Goal: Task Accomplishment & Management: Manage account settings

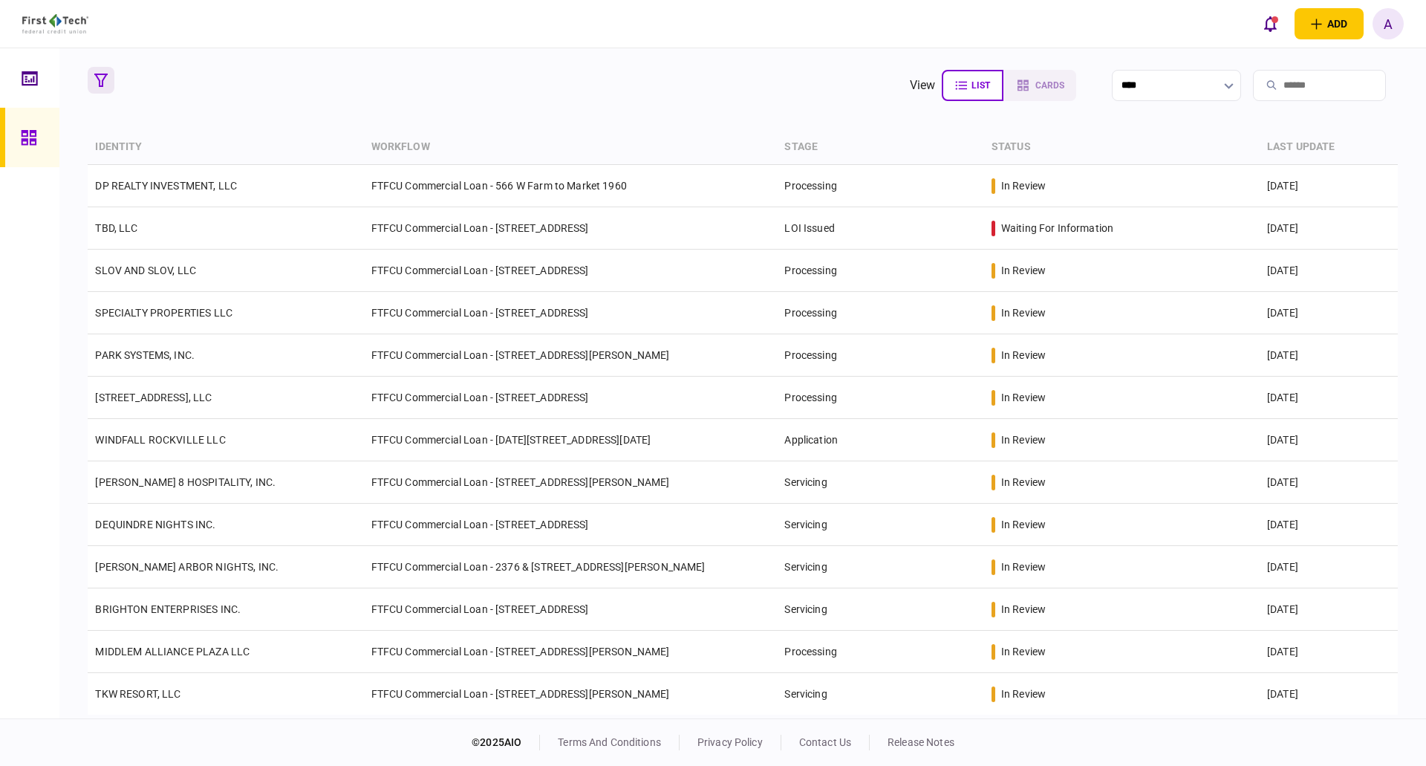
click at [105, 76] on icon "button" at bounding box center [100, 80] width 13 height 13
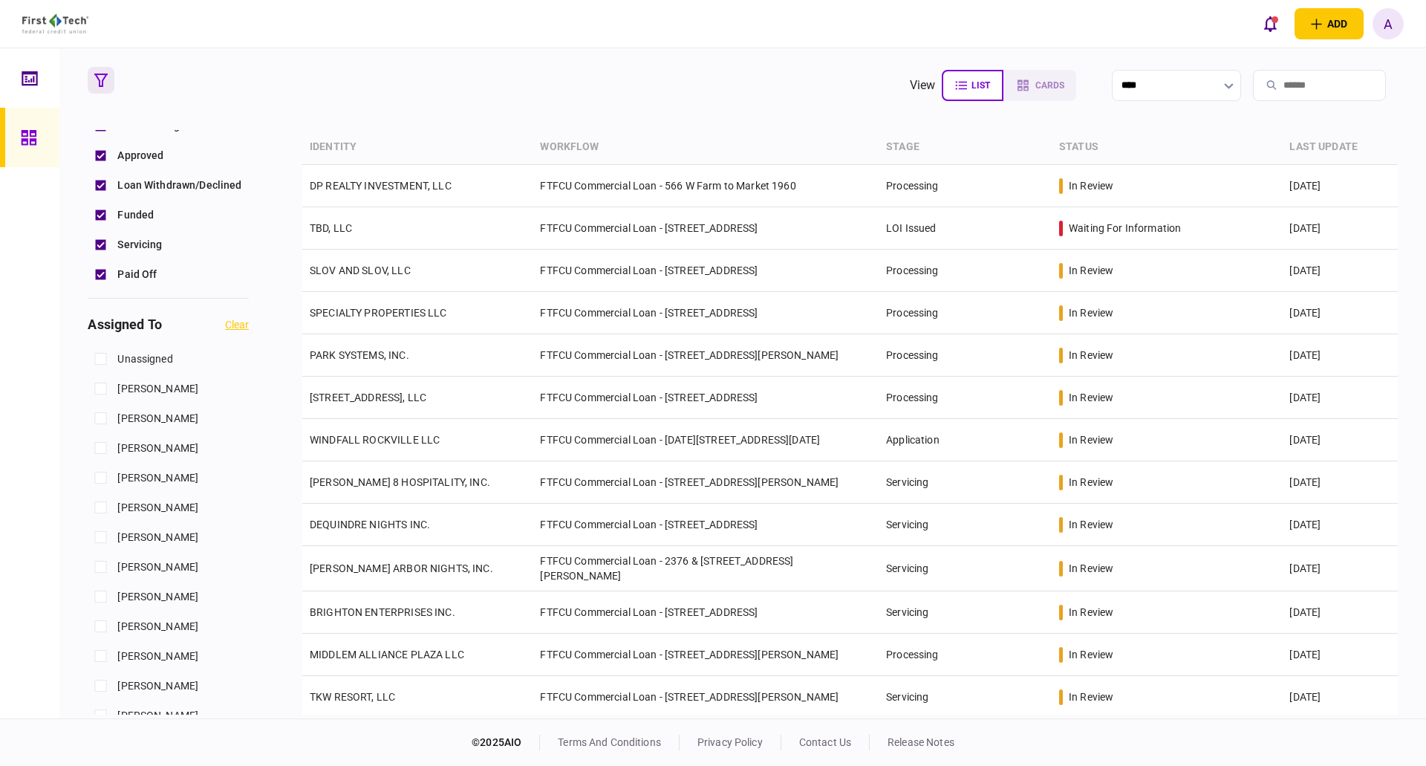
scroll to position [520, 0]
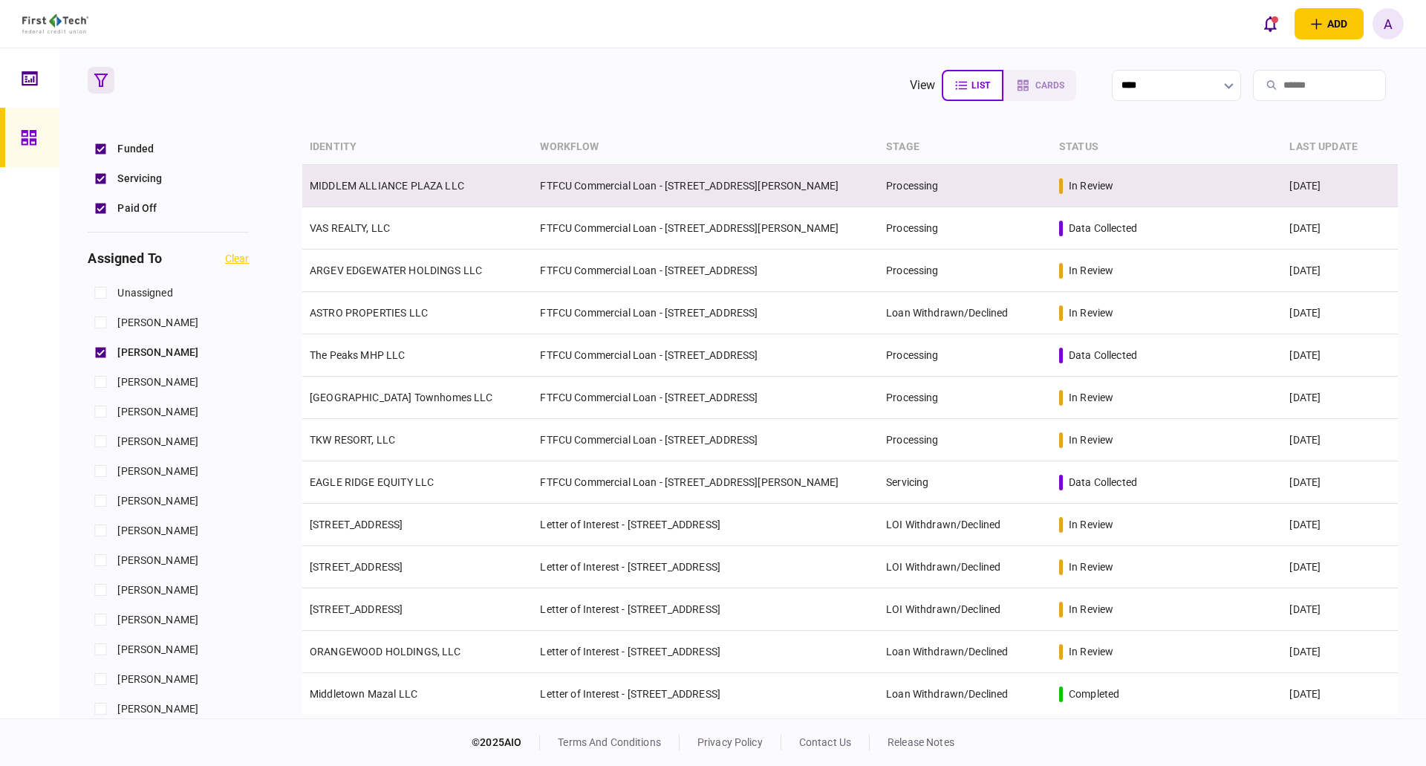
click at [377, 184] on link "MIDDLEM ALLIANCE PLAZA LLC" at bounding box center [387, 186] width 154 height 12
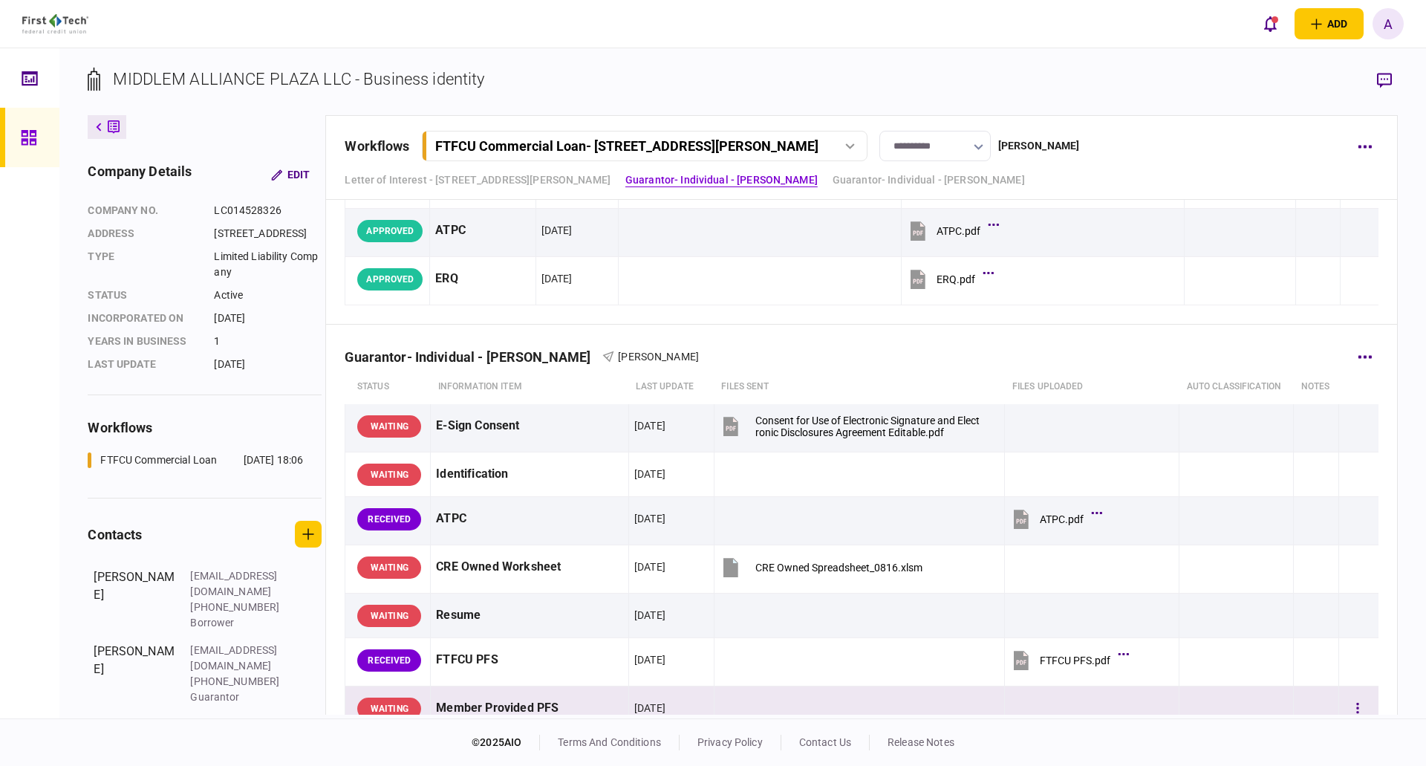
scroll to position [371, 0]
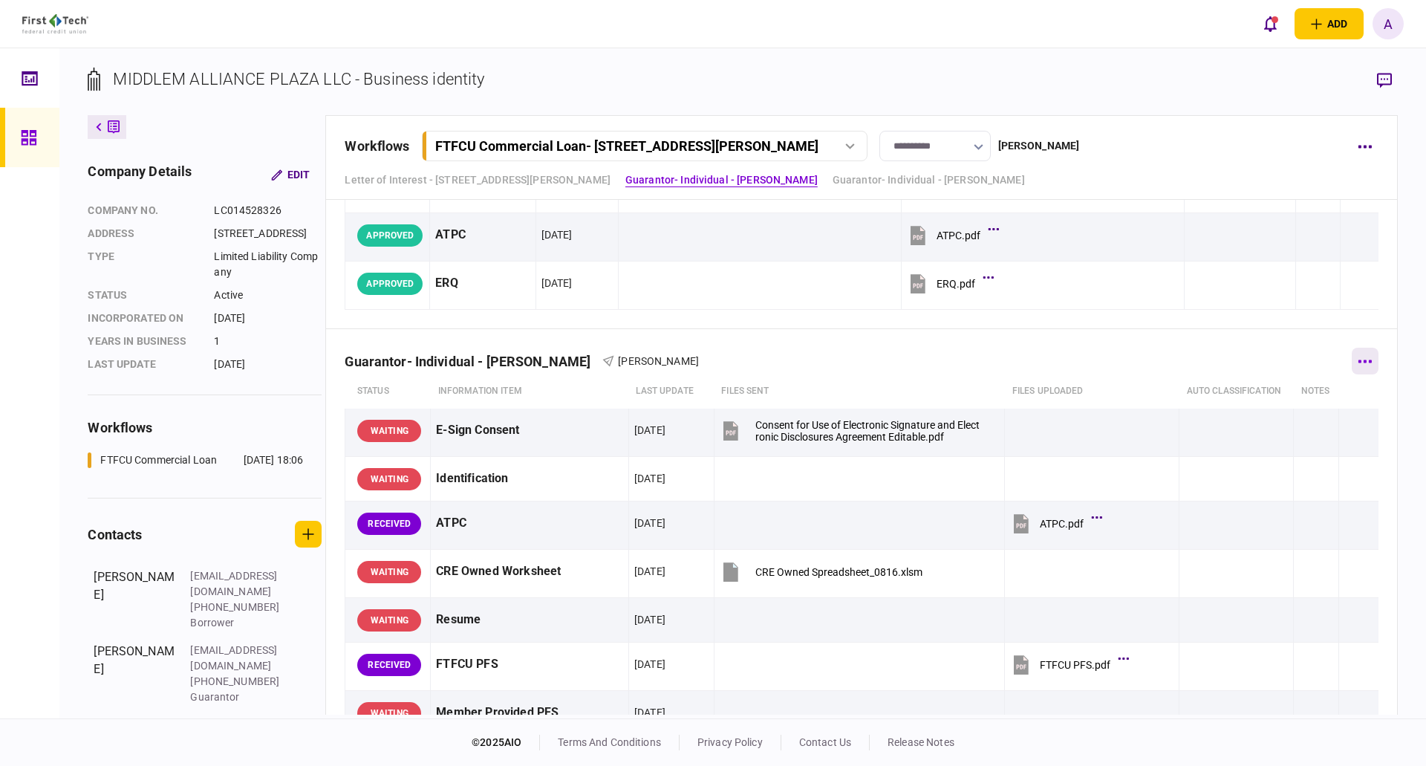
click at [1358, 363] on icon "button" at bounding box center [1365, 361] width 14 height 4
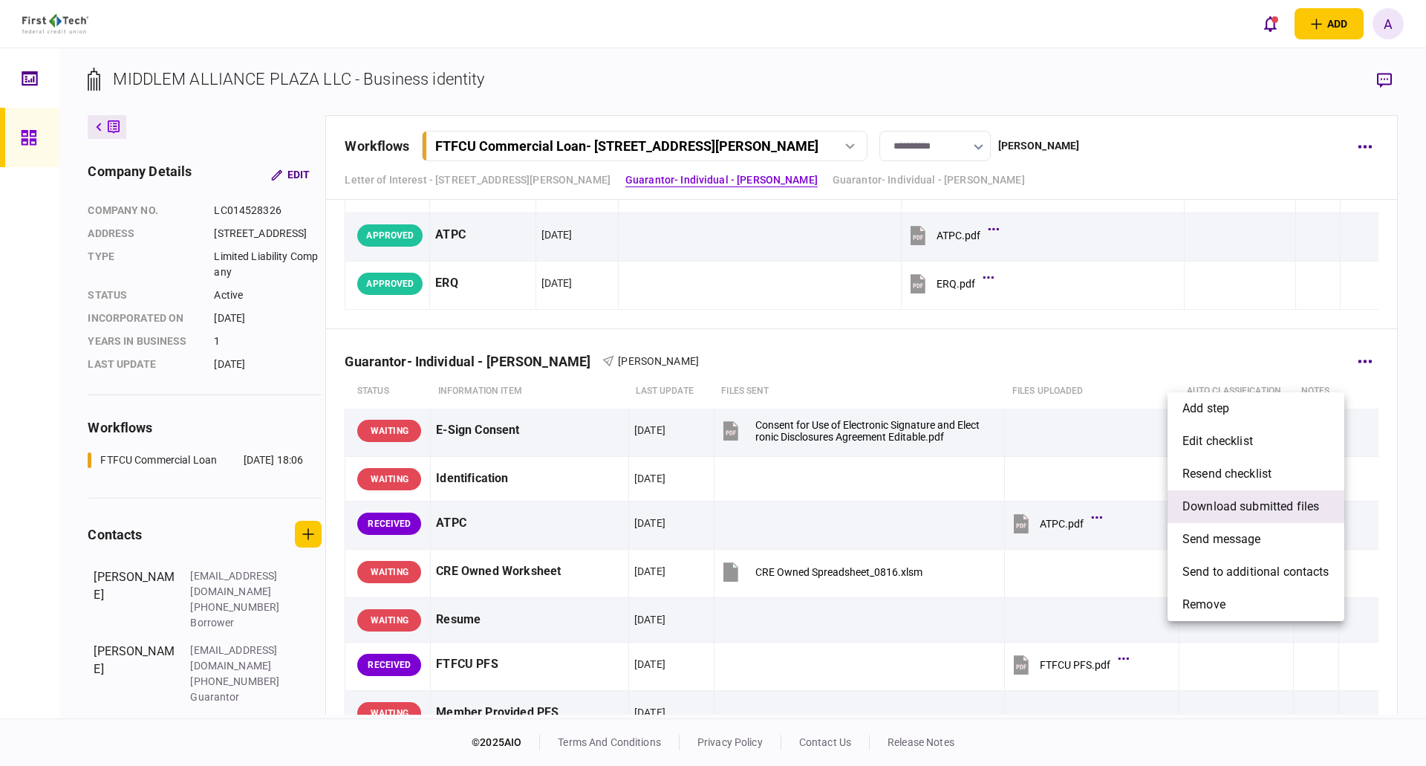
click at [1214, 511] on span "download submitted files" at bounding box center [1250, 507] width 137 height 18
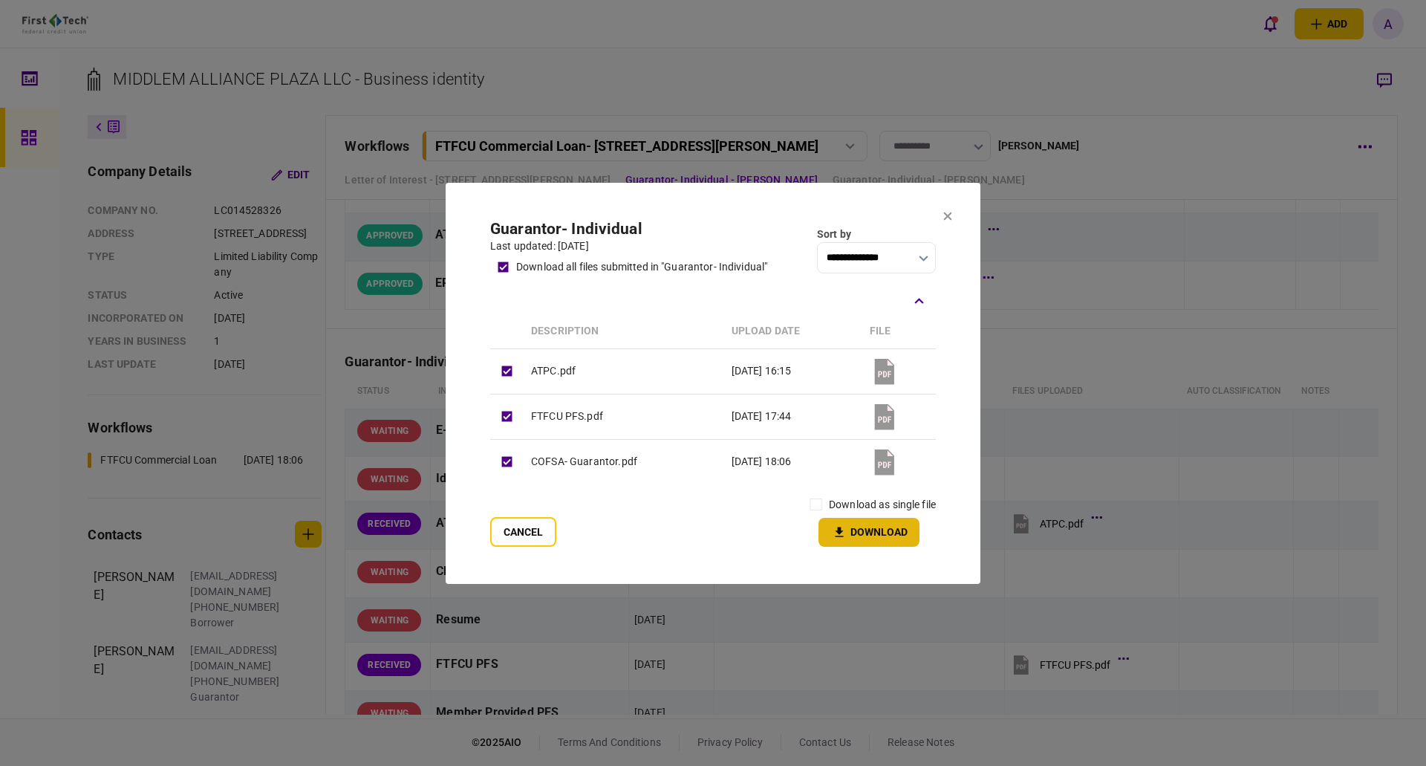
click at [869, 535] on button "Download" at bounding box center [868, 532] width 101 height 29
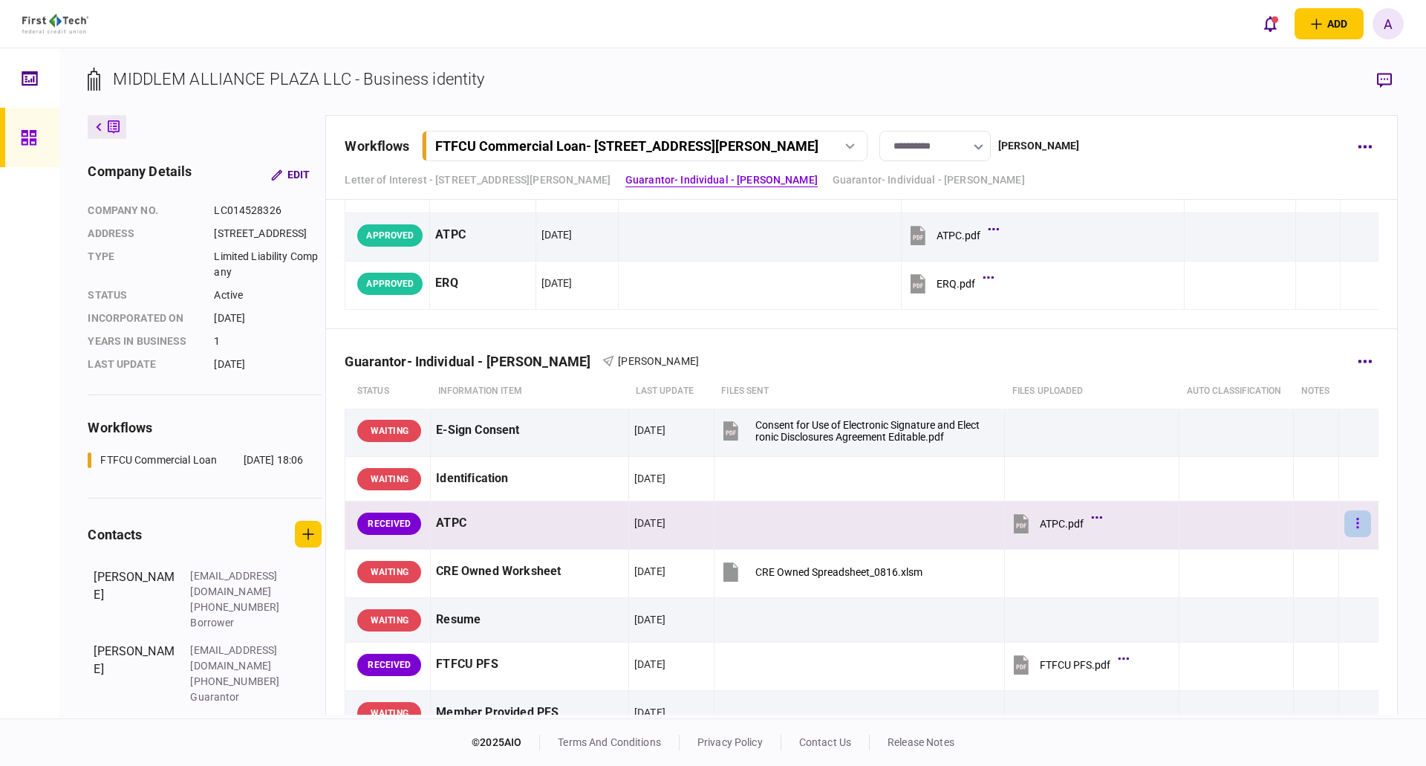
click at [1351, 537] on button "button" at bounding box center [1357, 523] width 27 height 27
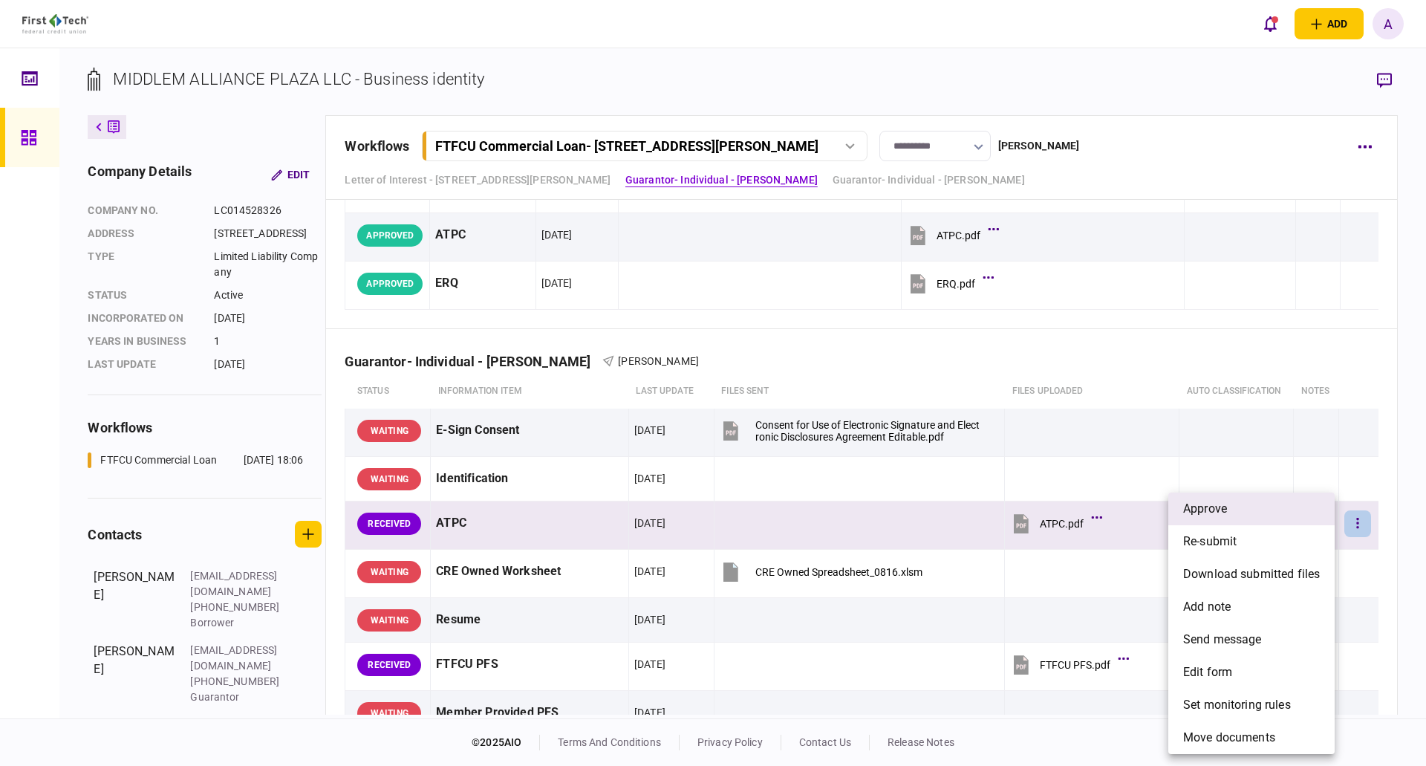
click at [1219, 508] on span "approve" at bounding box center [1205, 509] width 44 height 18
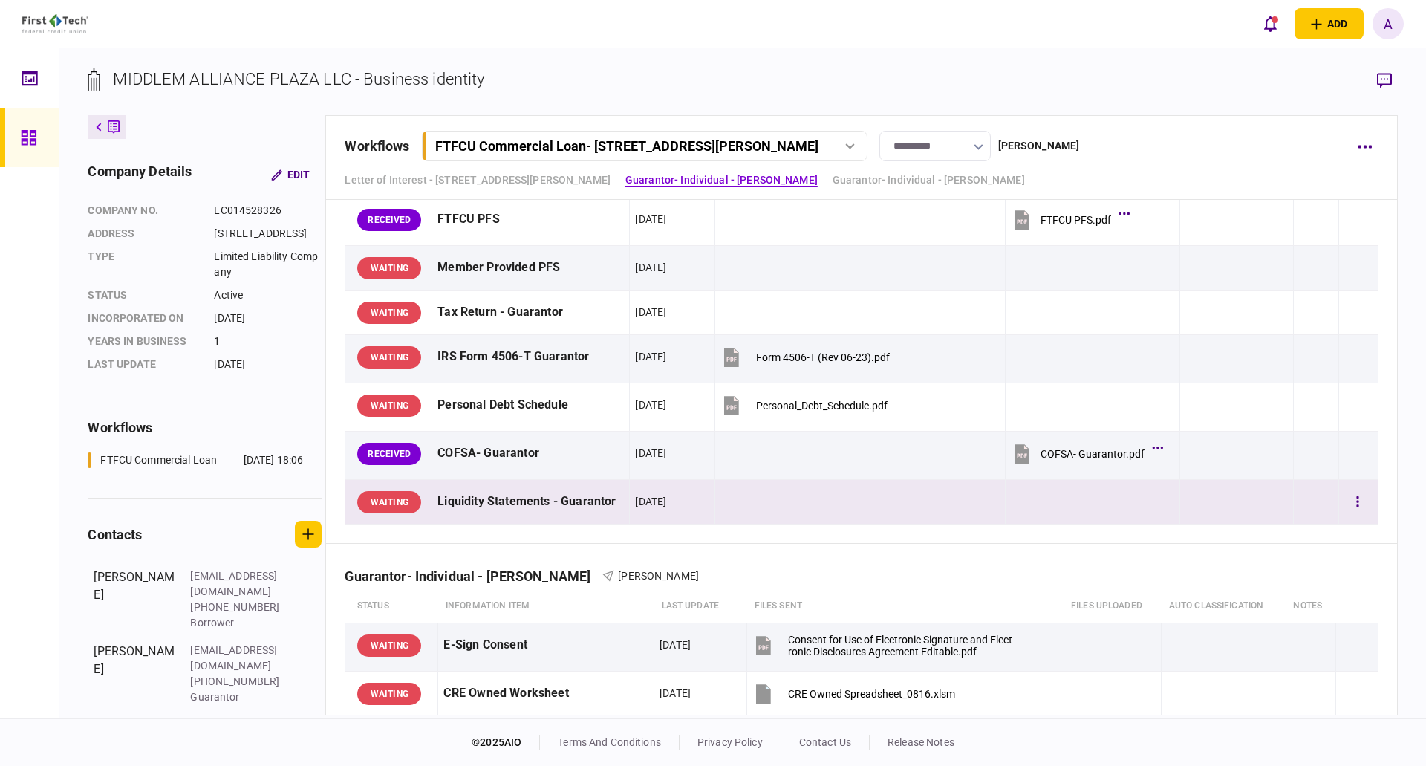
scroll to position [817, 0]
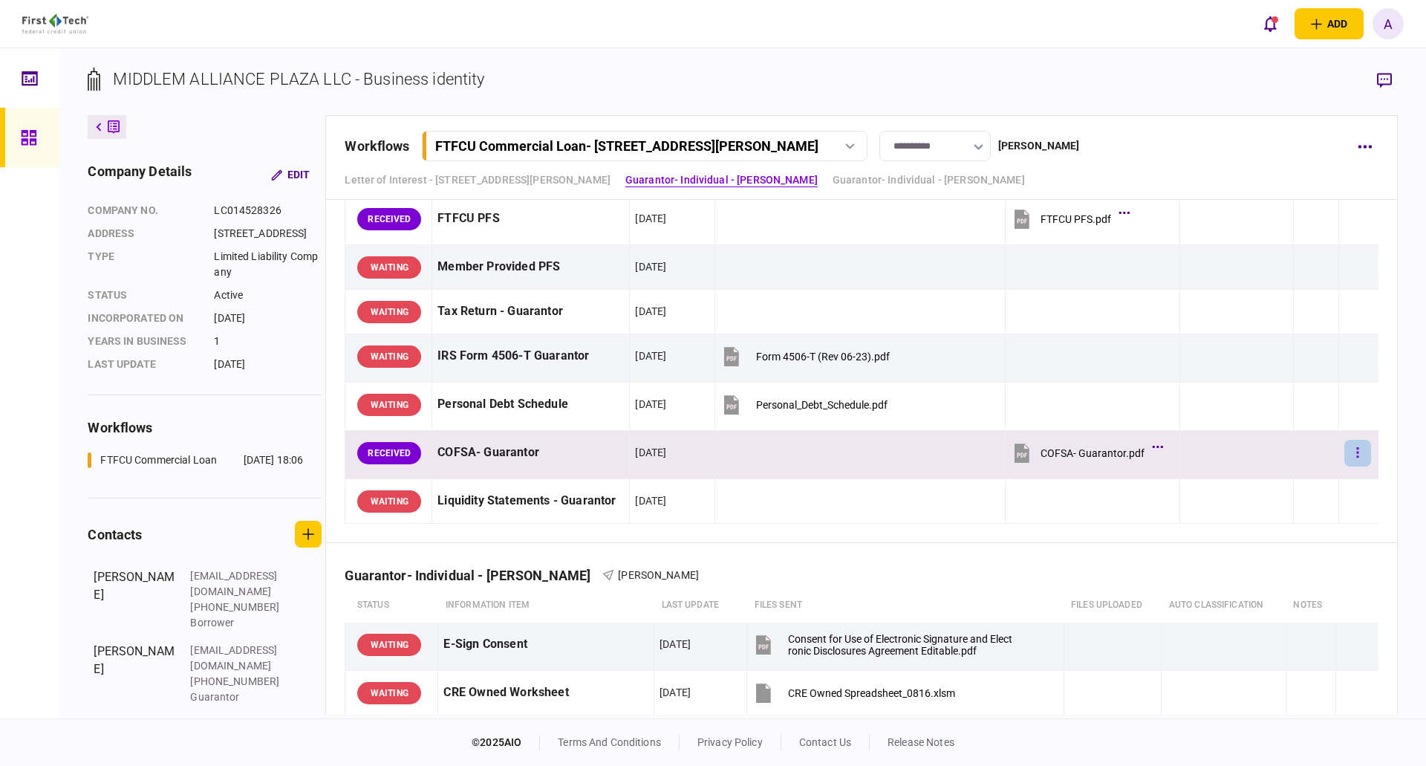
click at [1351, 466] on button "button" at bounding box center [1357, 453] width 27 height 27
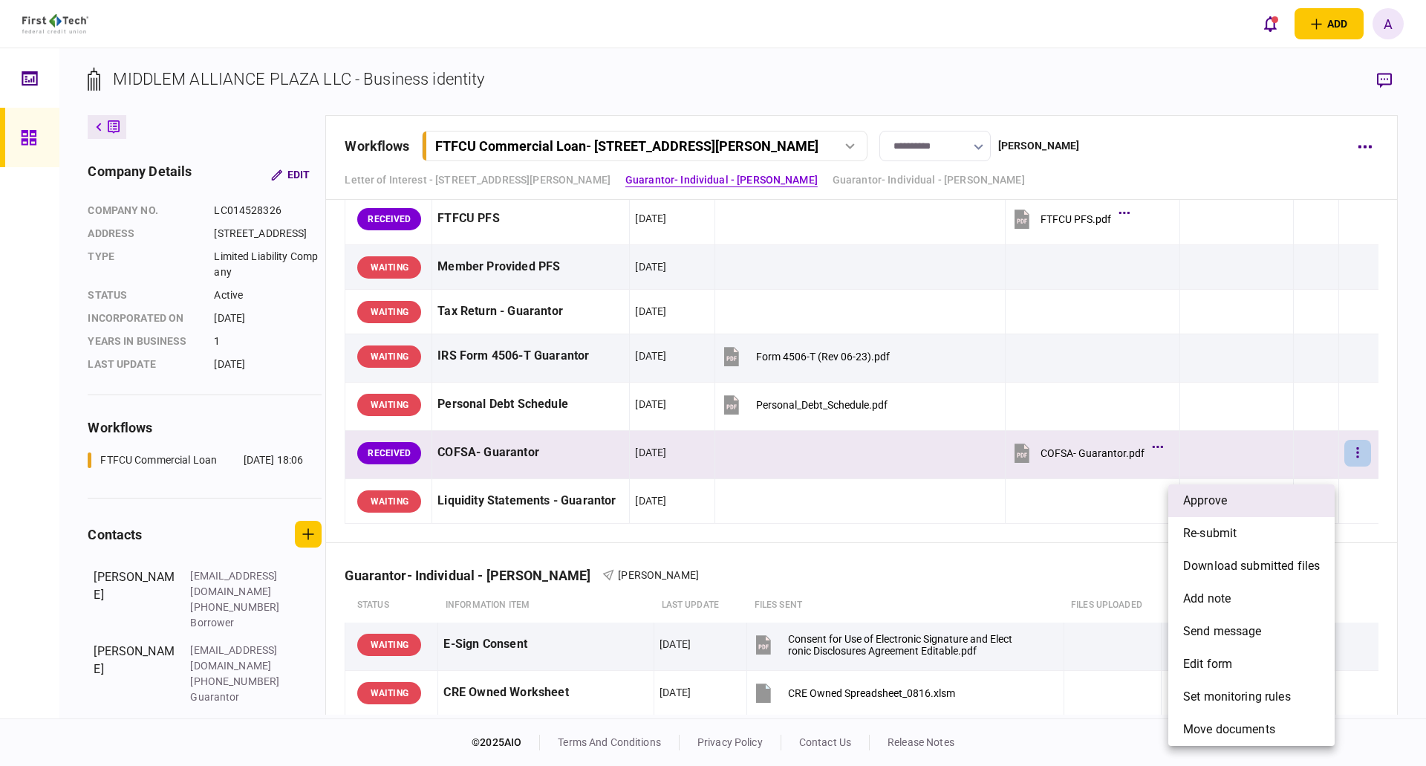
click at [1246, 498] on li "approve" at bounding box center [1251, 500] width 166 height 33
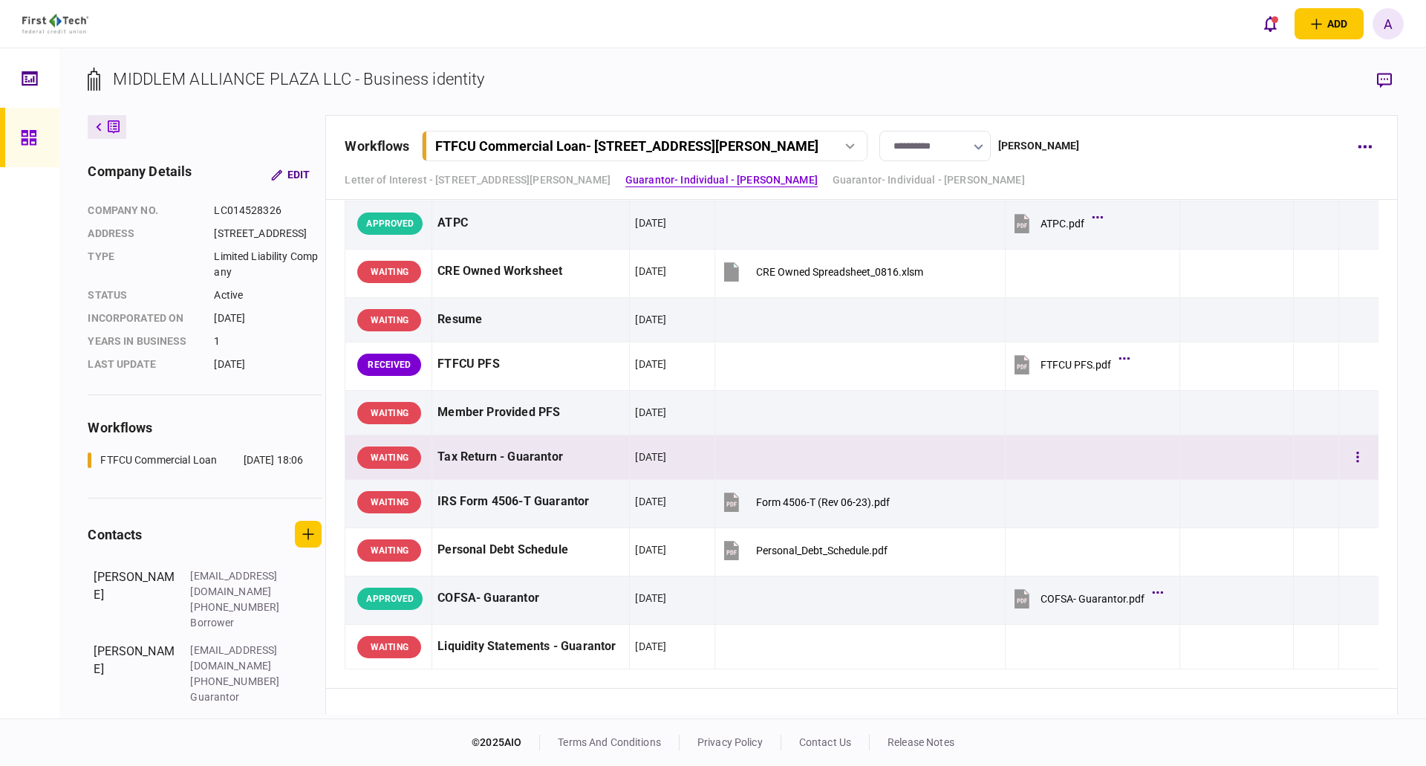
scroll to position [668, 0]
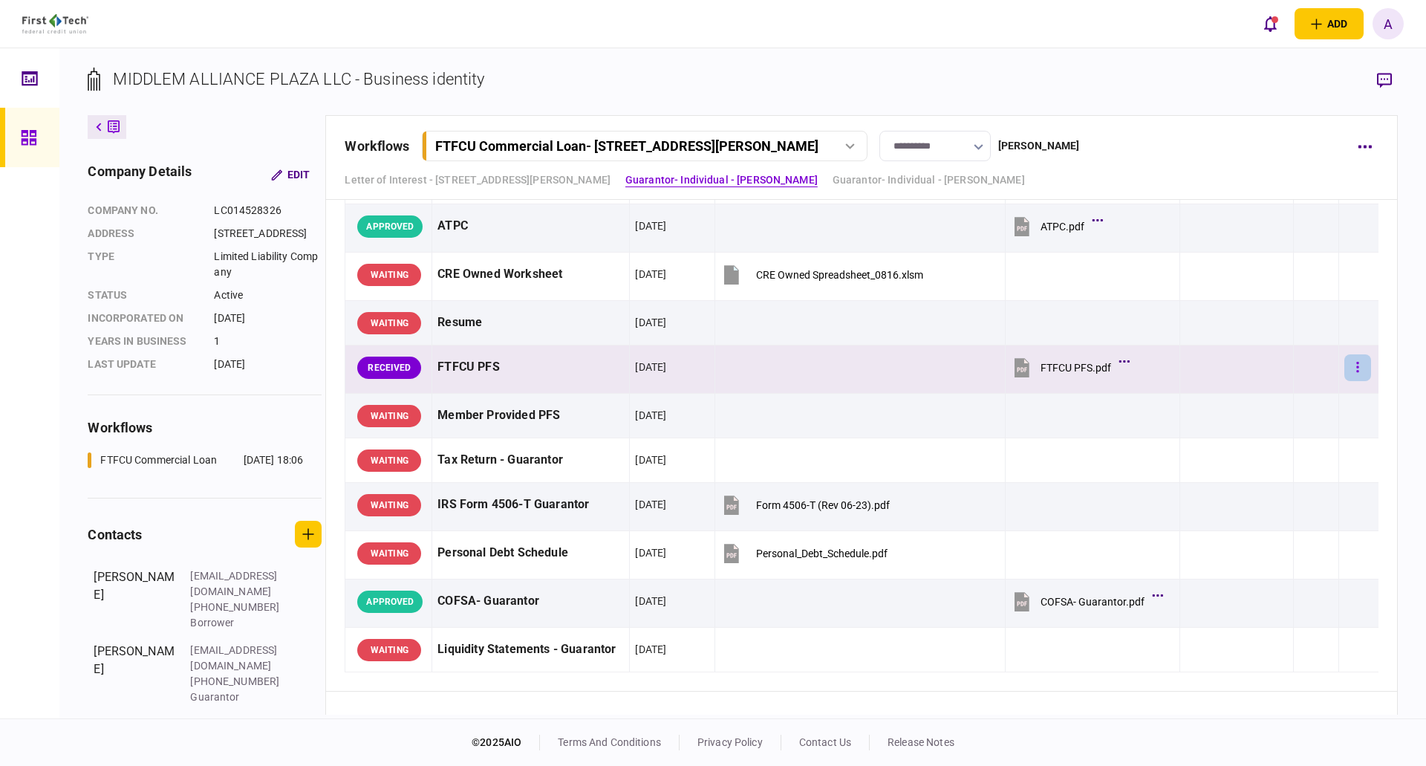
click at [1350, 381] on button "button" at bounding box center [1357, 367] width 27 height 27
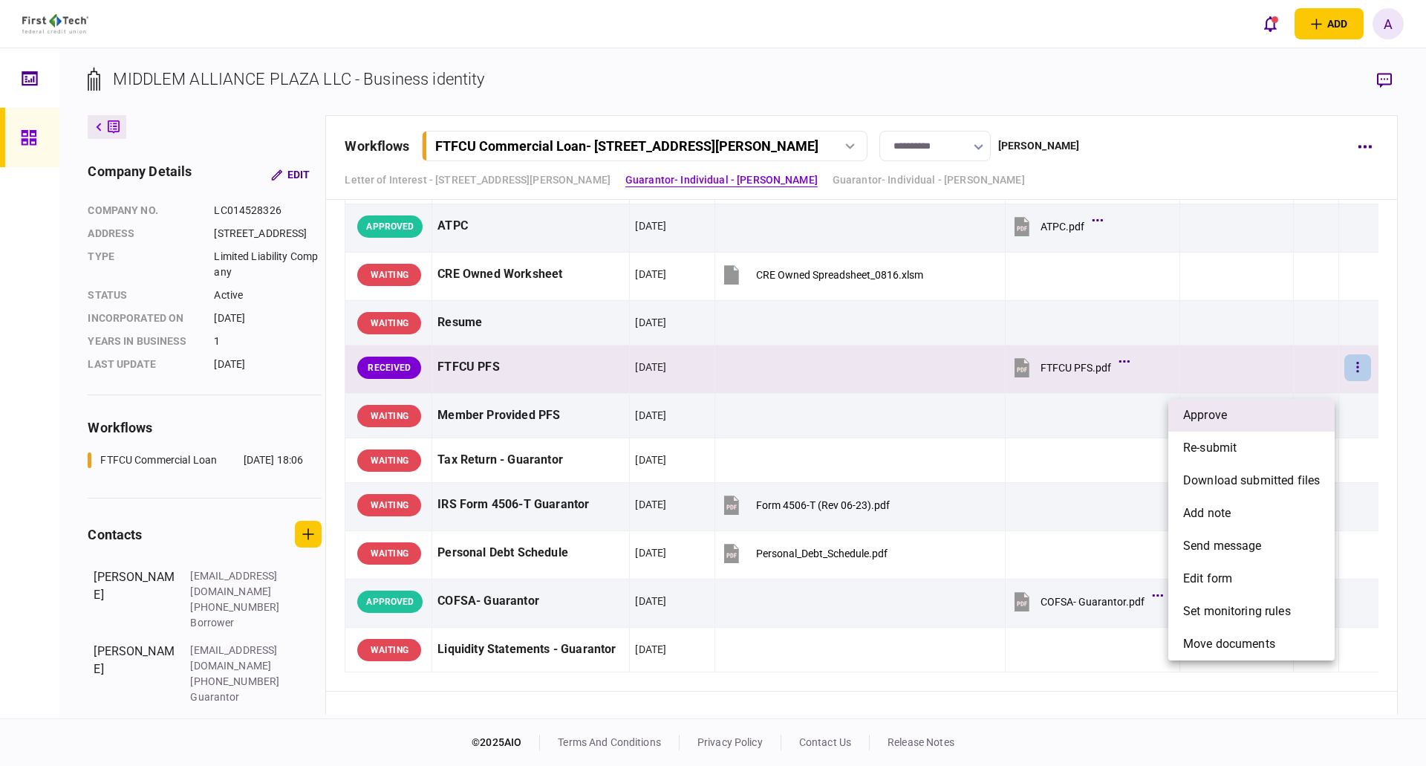
click at [1236, 411] on li "approve" at bounding box center [1251, 415] width 166 height 33
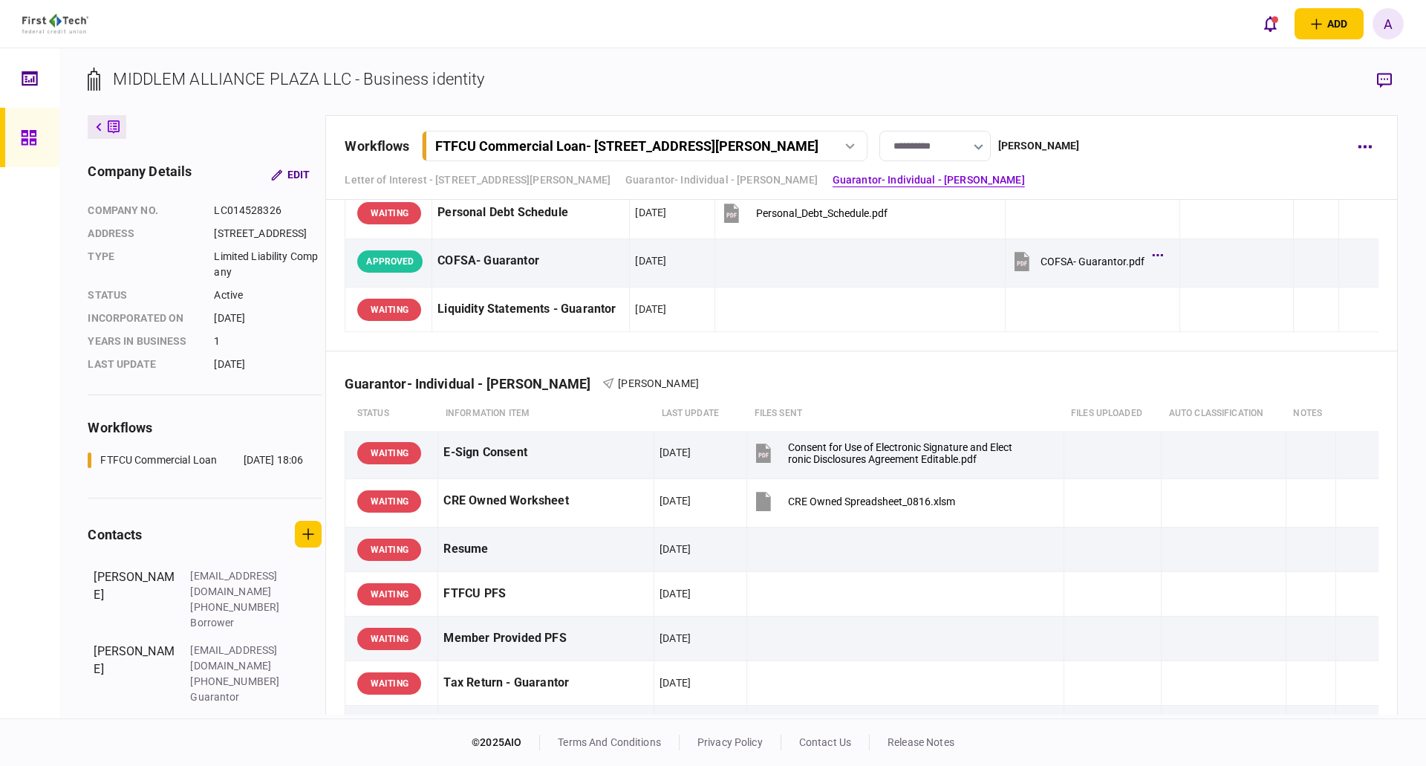
scroll to position [977, 0]
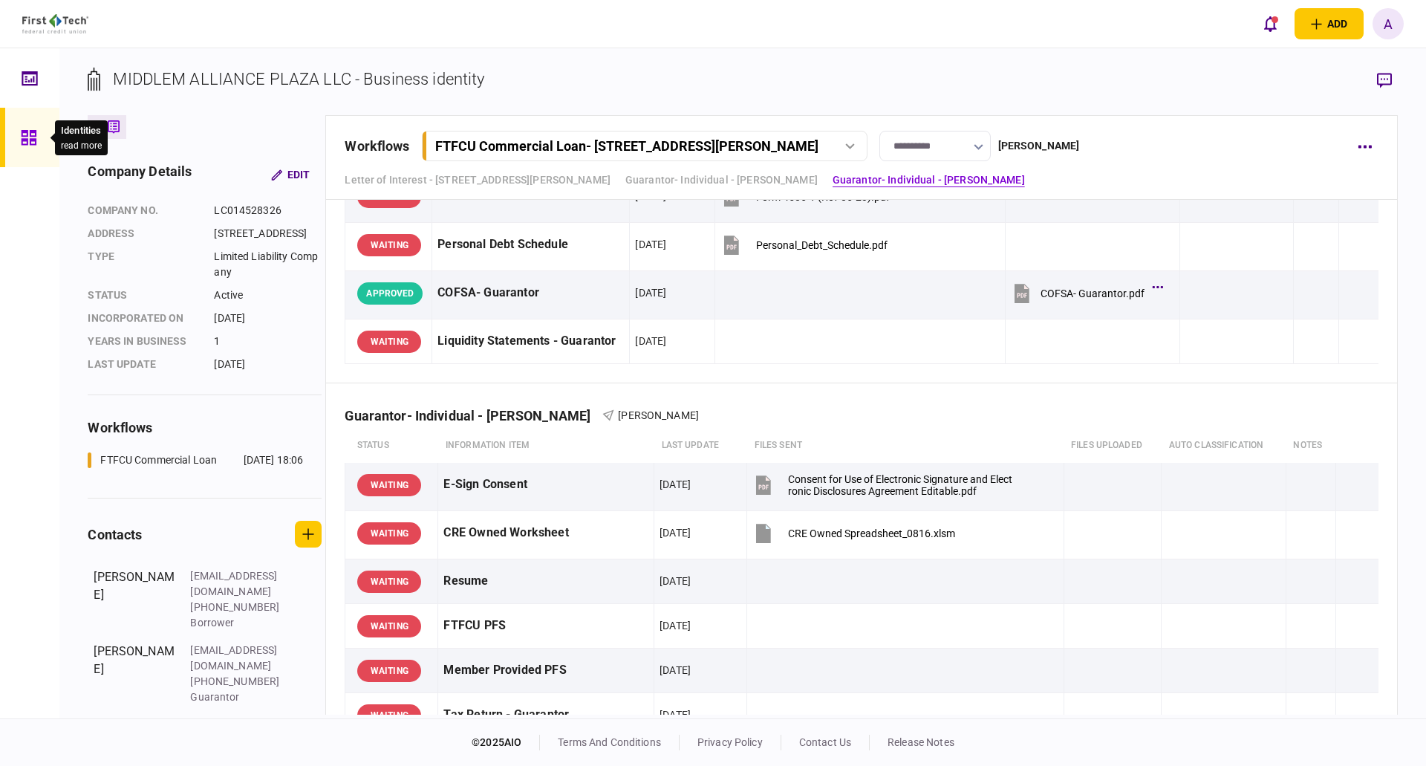
click at [27, 140] on icon at bounding box center [28, 137] width 15 height 15
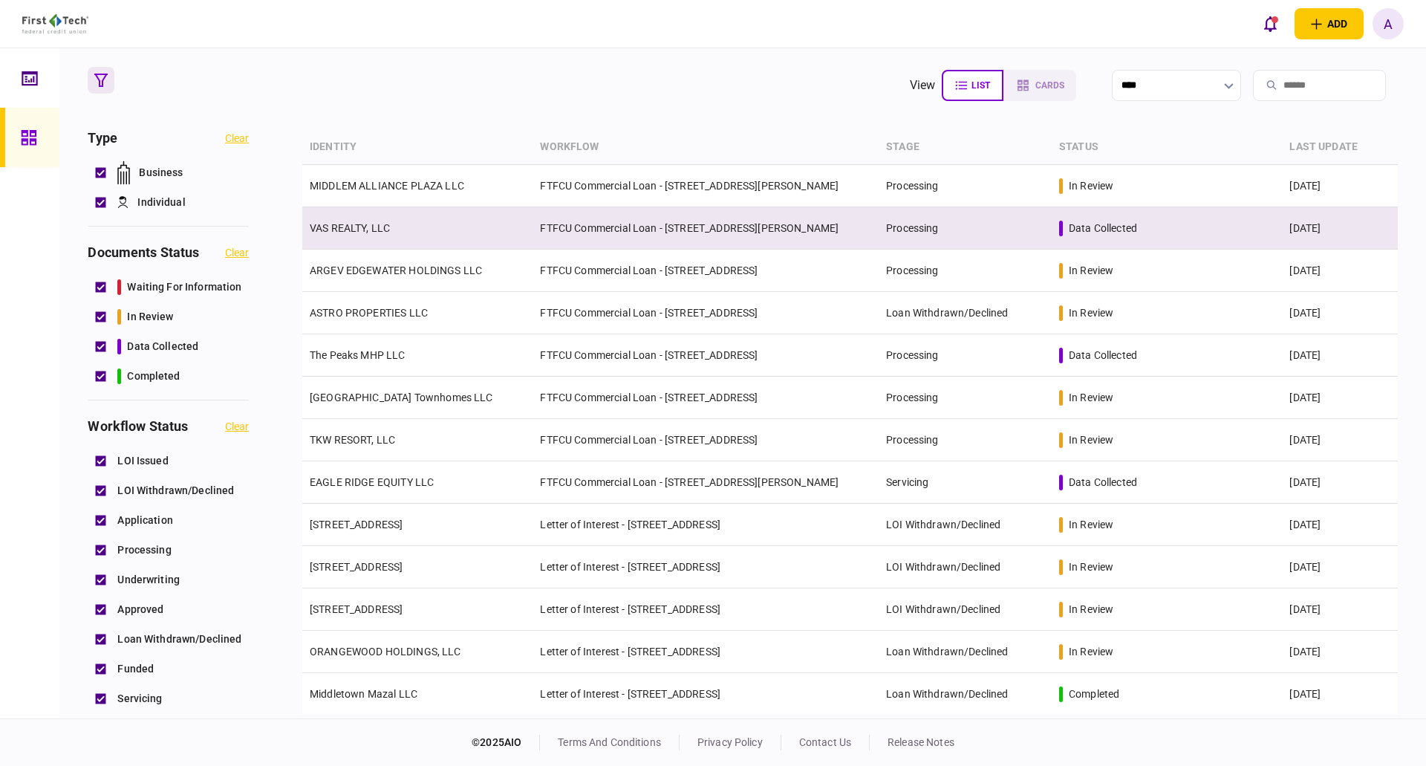
click at [356, 226] on link "VAS REALTY, LLC" at bounding box center [350, 228] width 80 height 12
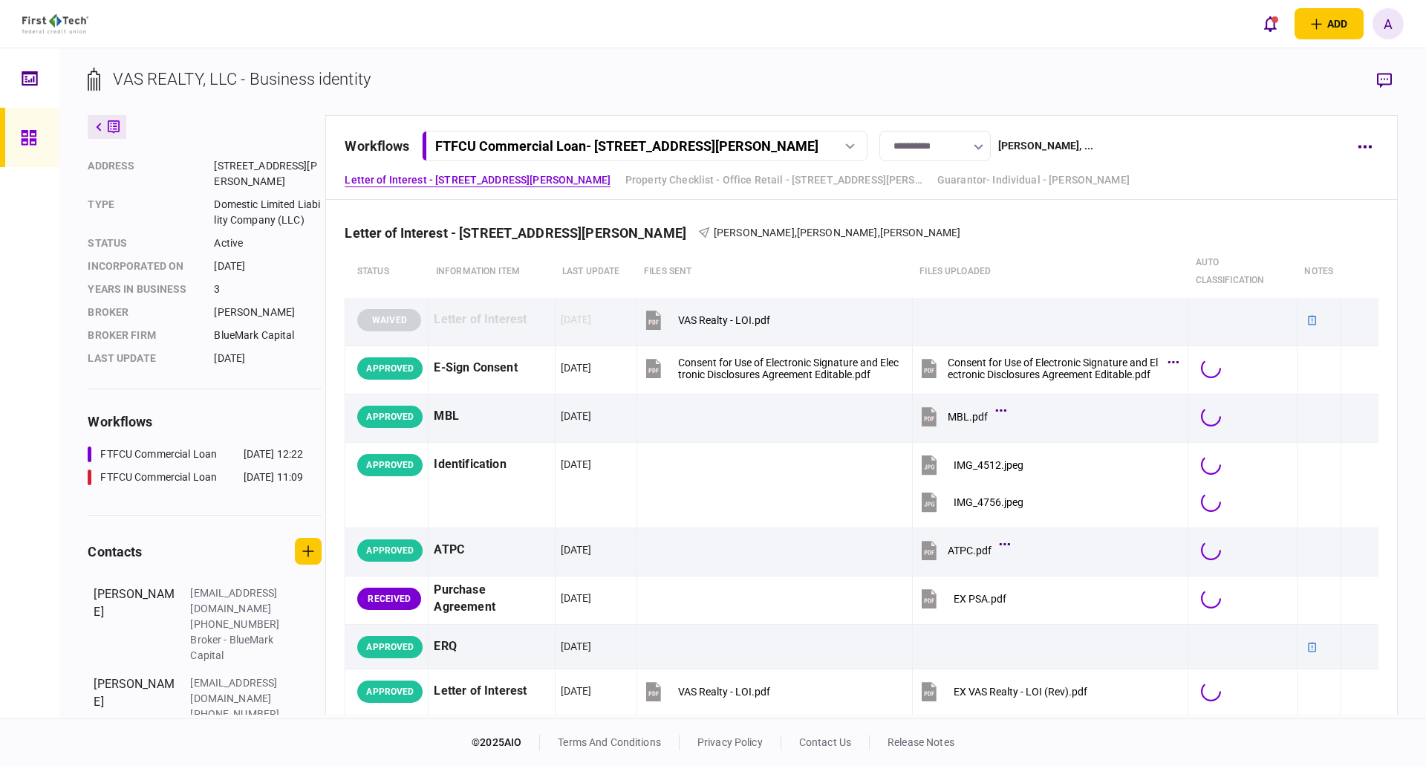
scroll to position [149, 0]
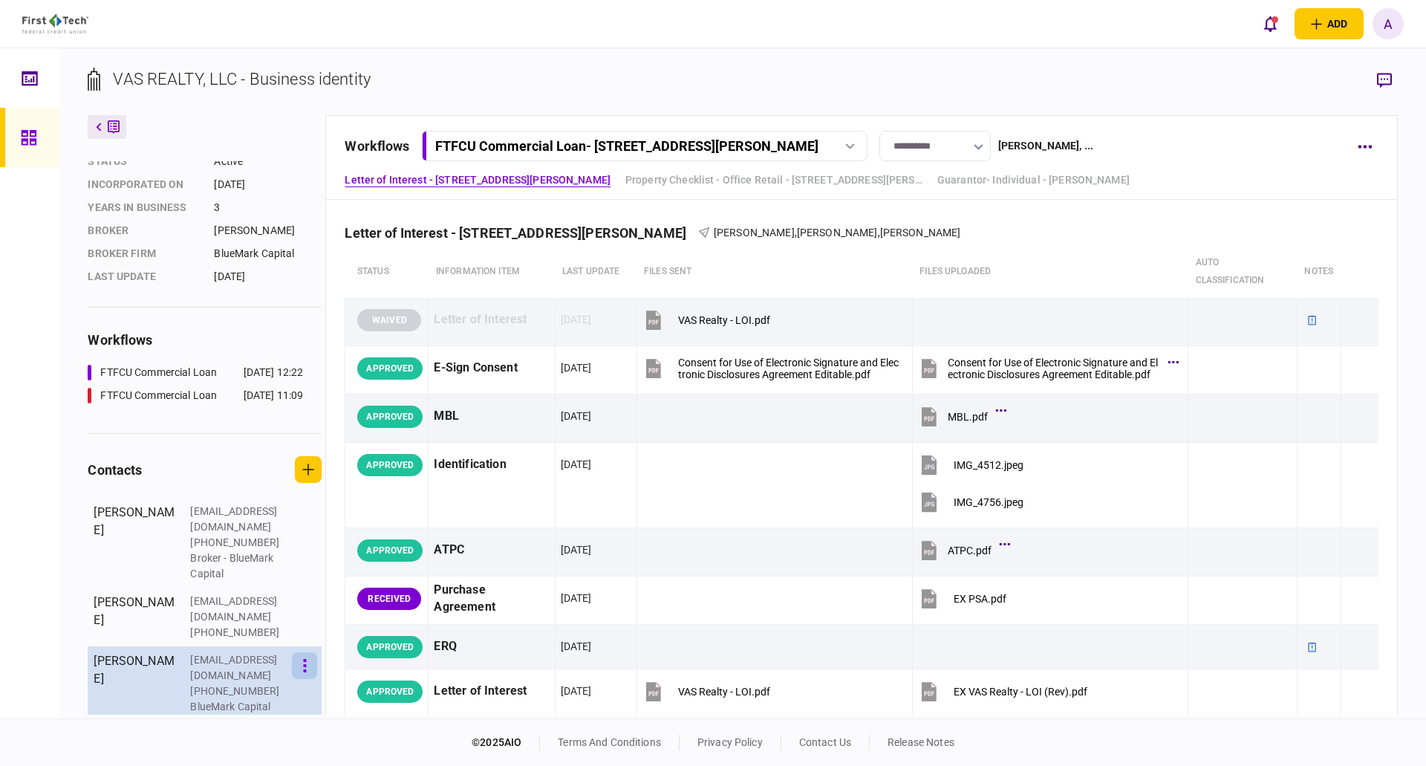
click at [303, 671] on icon "button" at bounding box center [305, 666] width 4 height 14
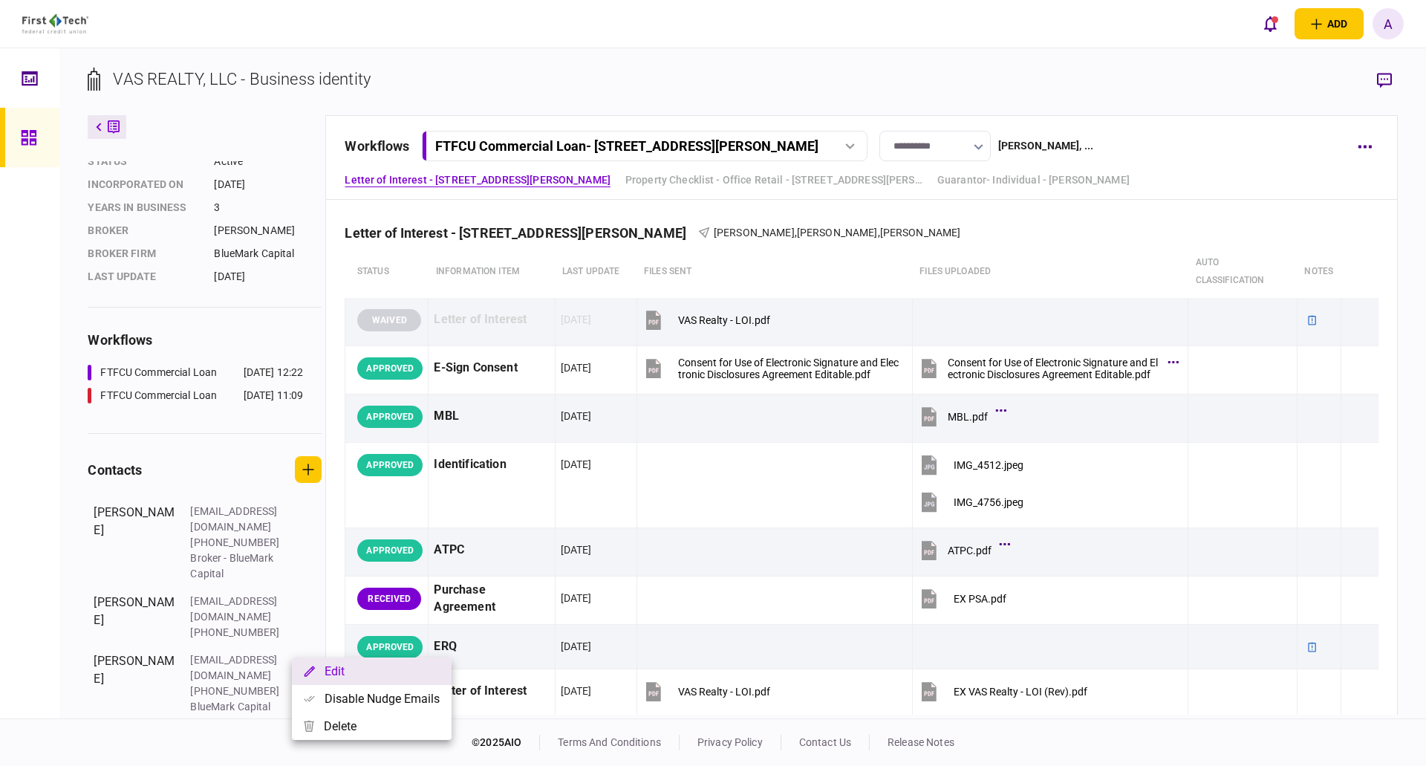
click at [349, 671] on button "Edit" at bounding box center [372, 670] width 160 height 27
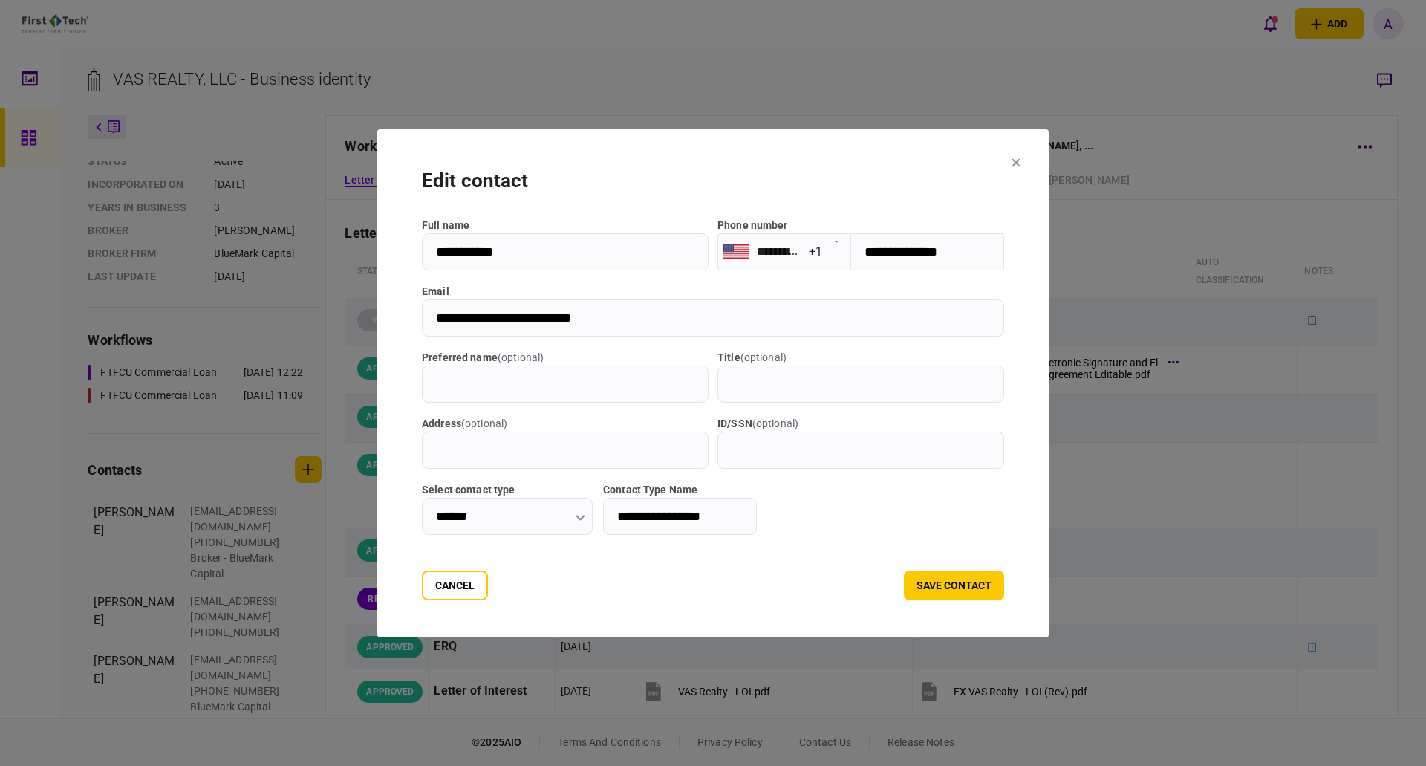
click at [607, 307] on input "**********" at bounding box center [713, 317] width 582 height 37
drag, startPoint x: 586, startPoint y: 318, endPoint x: 364, endPoint y: 322, distance: 222.1
click at [377, 322] on section "**********" at bounding box center [712, 383] width 671 height 508
click at [961, 588] on button "save contact" at bounding box center [954, 585] width 100 height 30
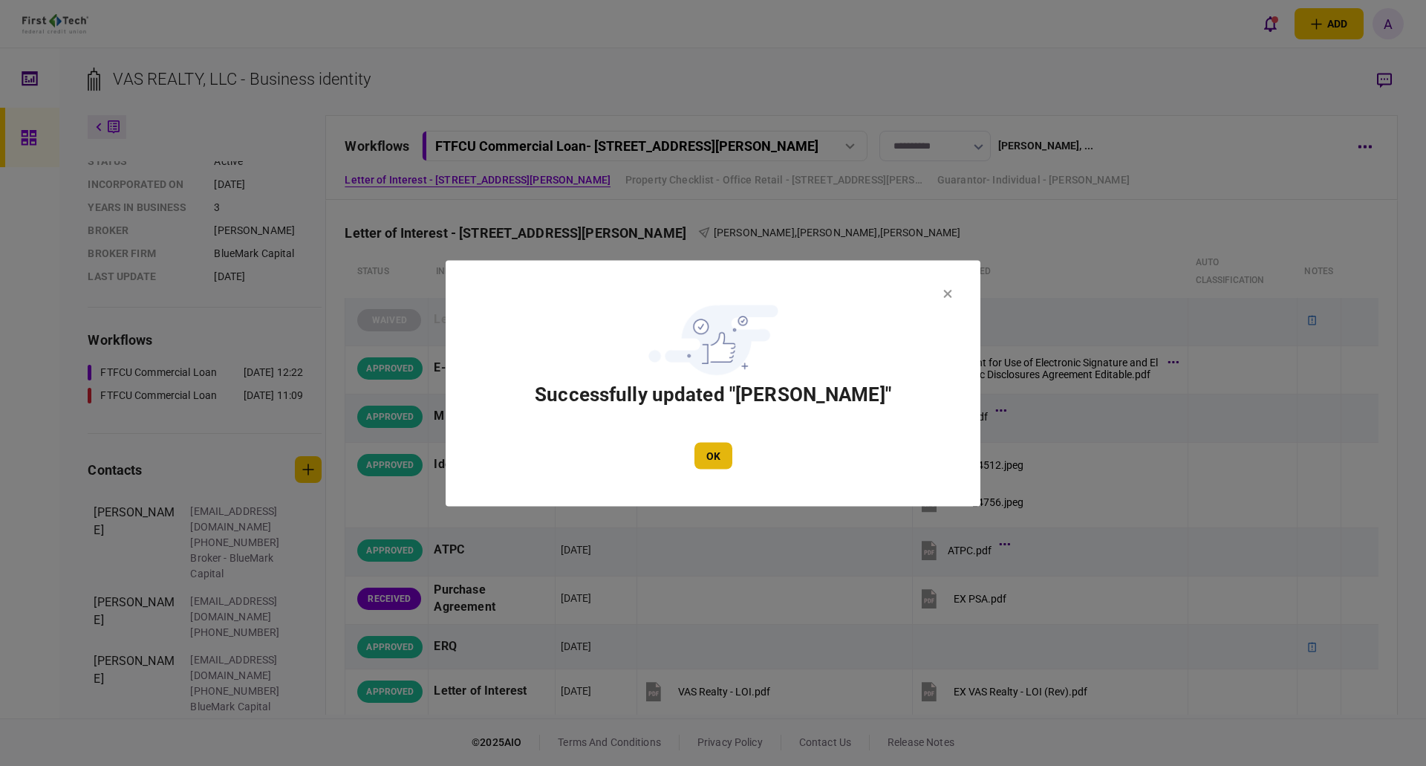
click at [712, 454] on button "OK" at bounding box center [713, 455] width 38 height 27
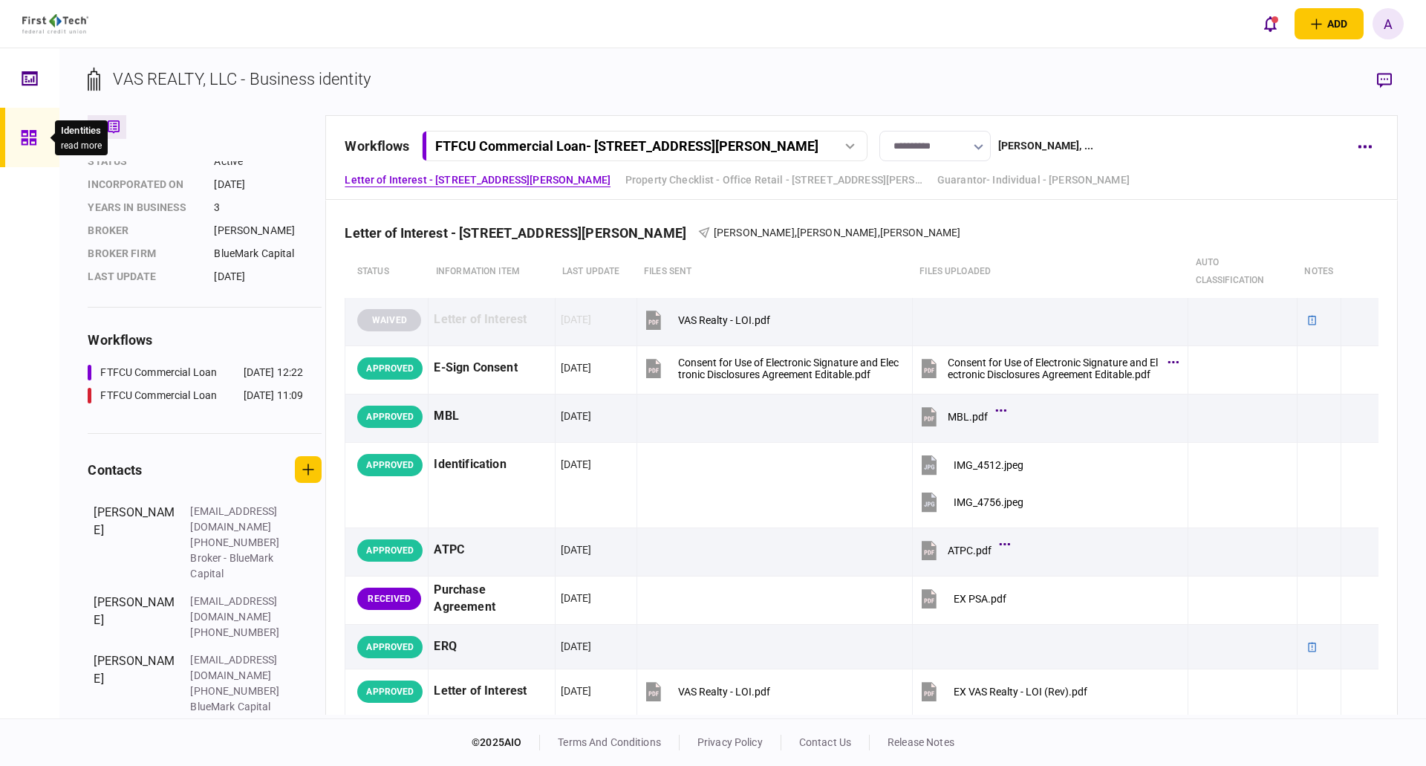
click at [30, 135] on icon at bounding box center [28, 137] width 15 height 15
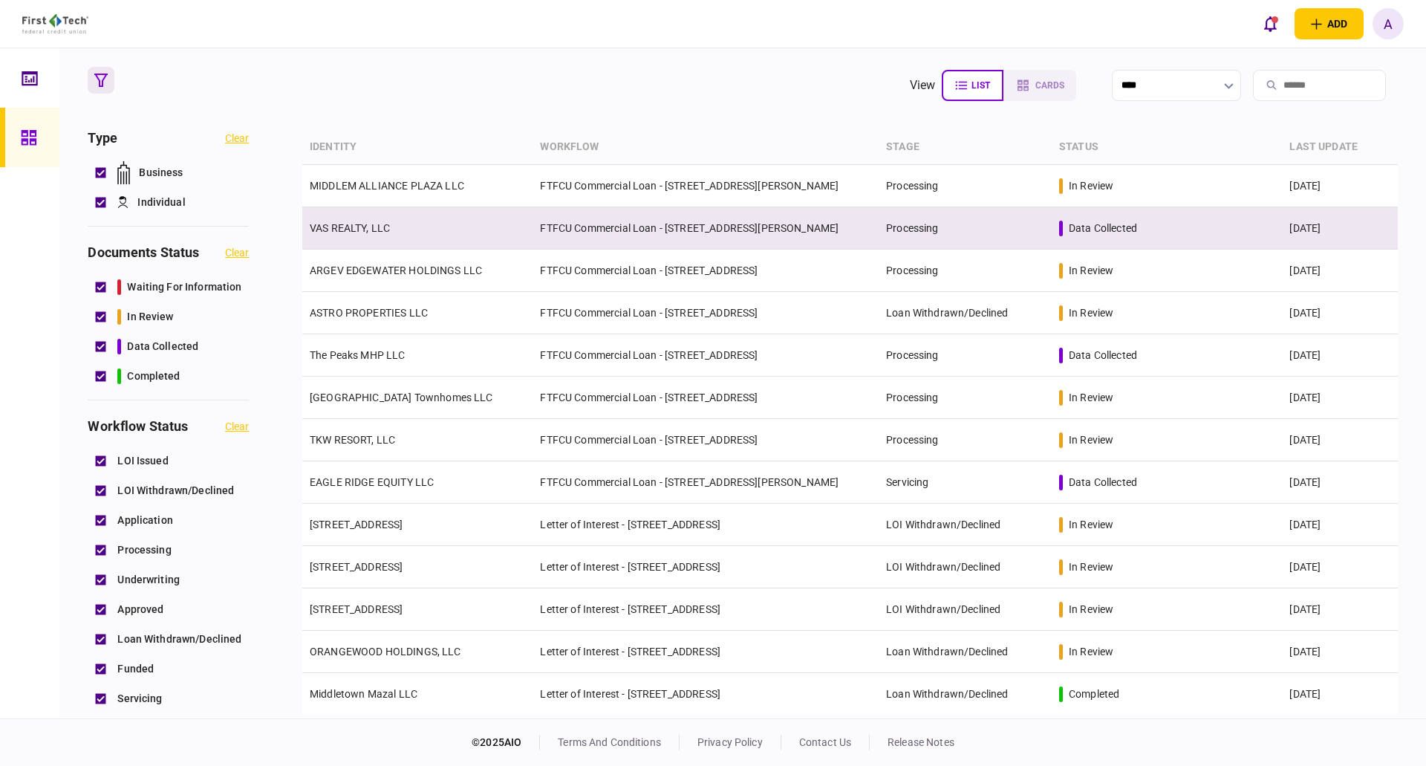
click at [362, 232] on link "VAS REALTY, LLC" at bounding box center [350, 228] width 80 height 12
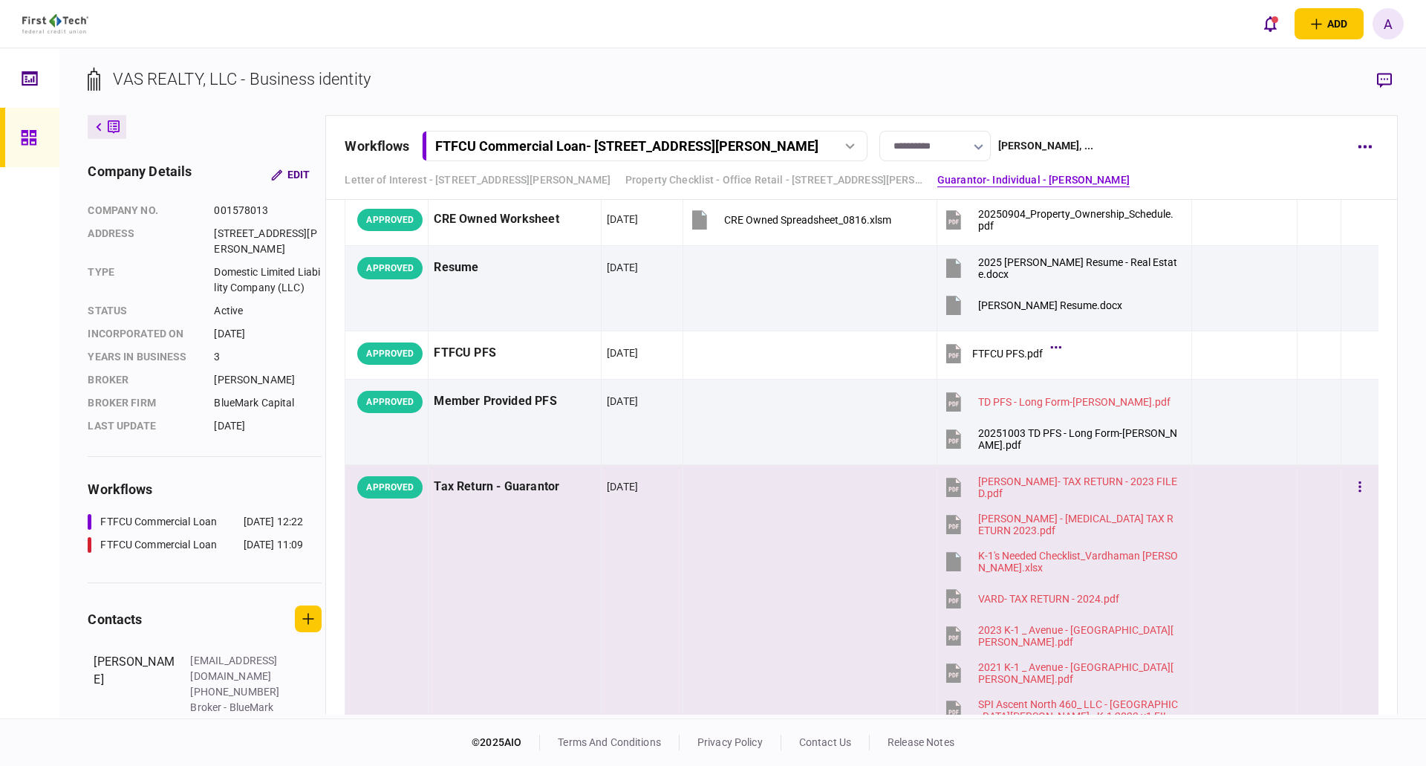
scroll to position [2189, 0]
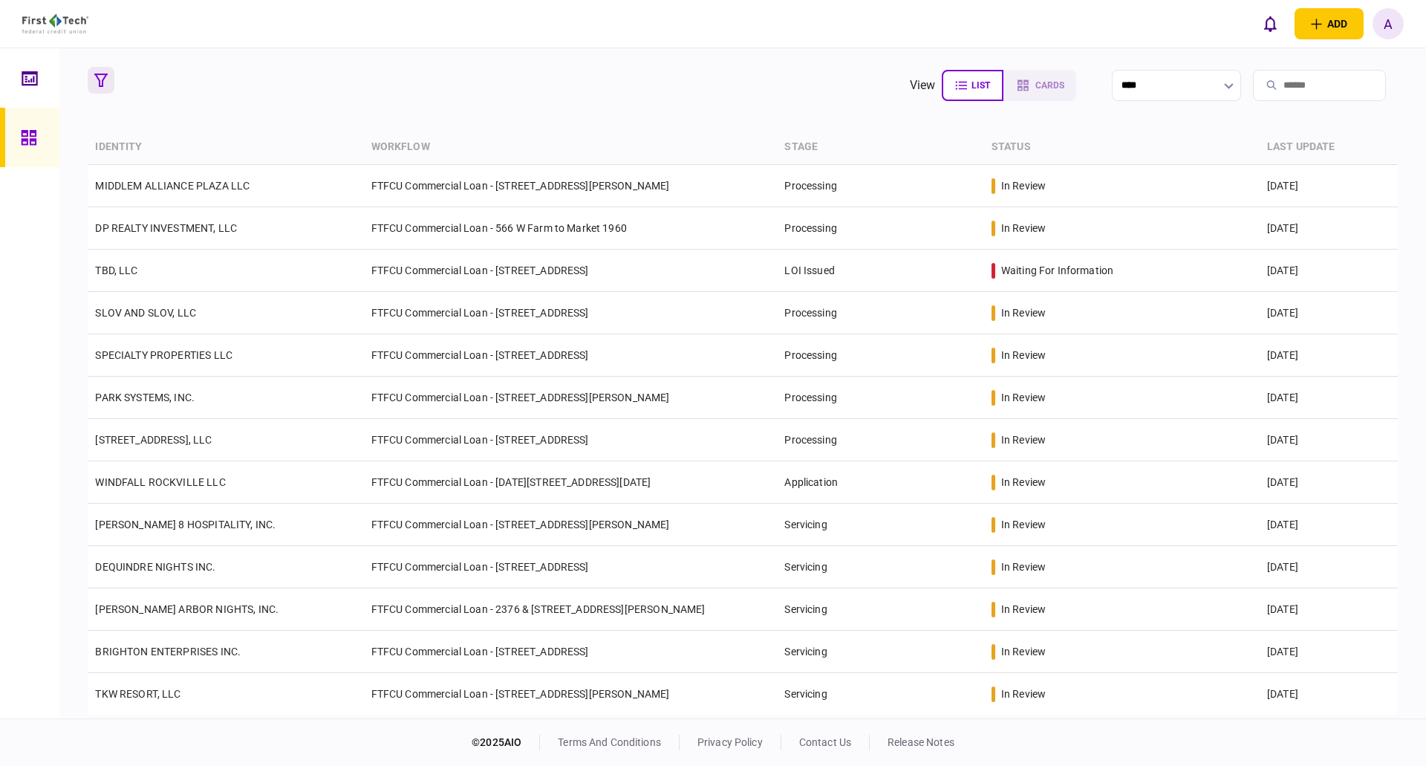
click at [97, 76] on icon "button" at bounding box center [100, 80] width 13 height 13
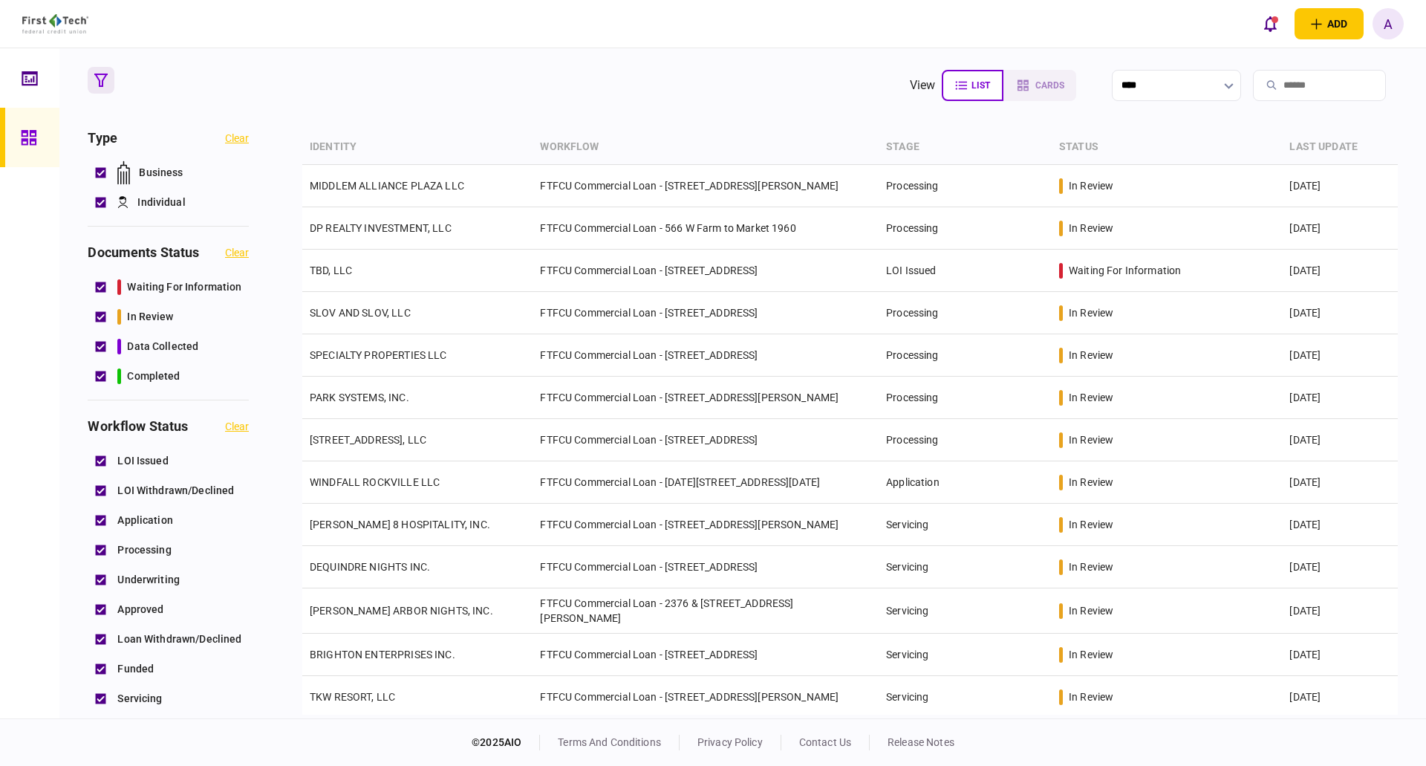
scroll to position [594, 0]
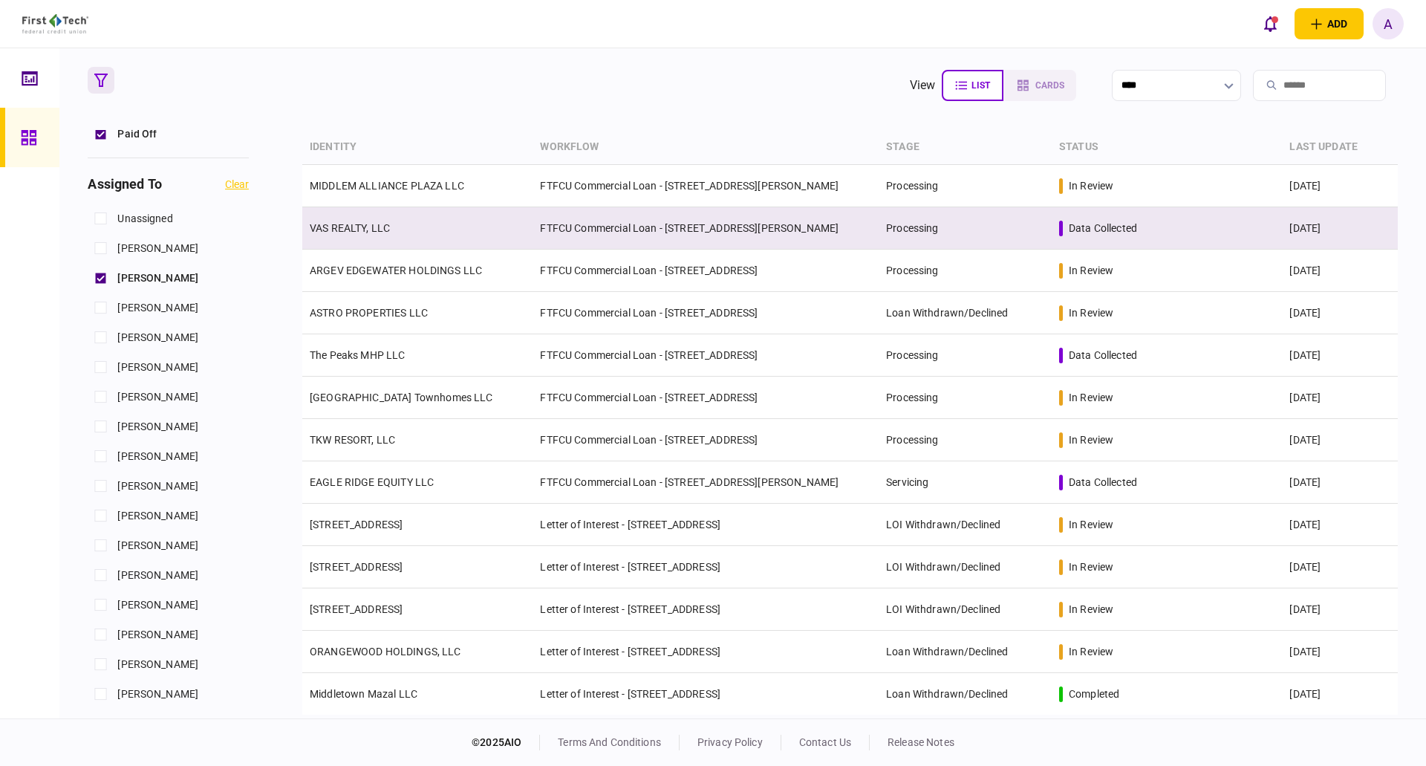
click at [360, 237] on td "VAS REALTY, LLC" at bounding box center [417, 228] width 230 height 42
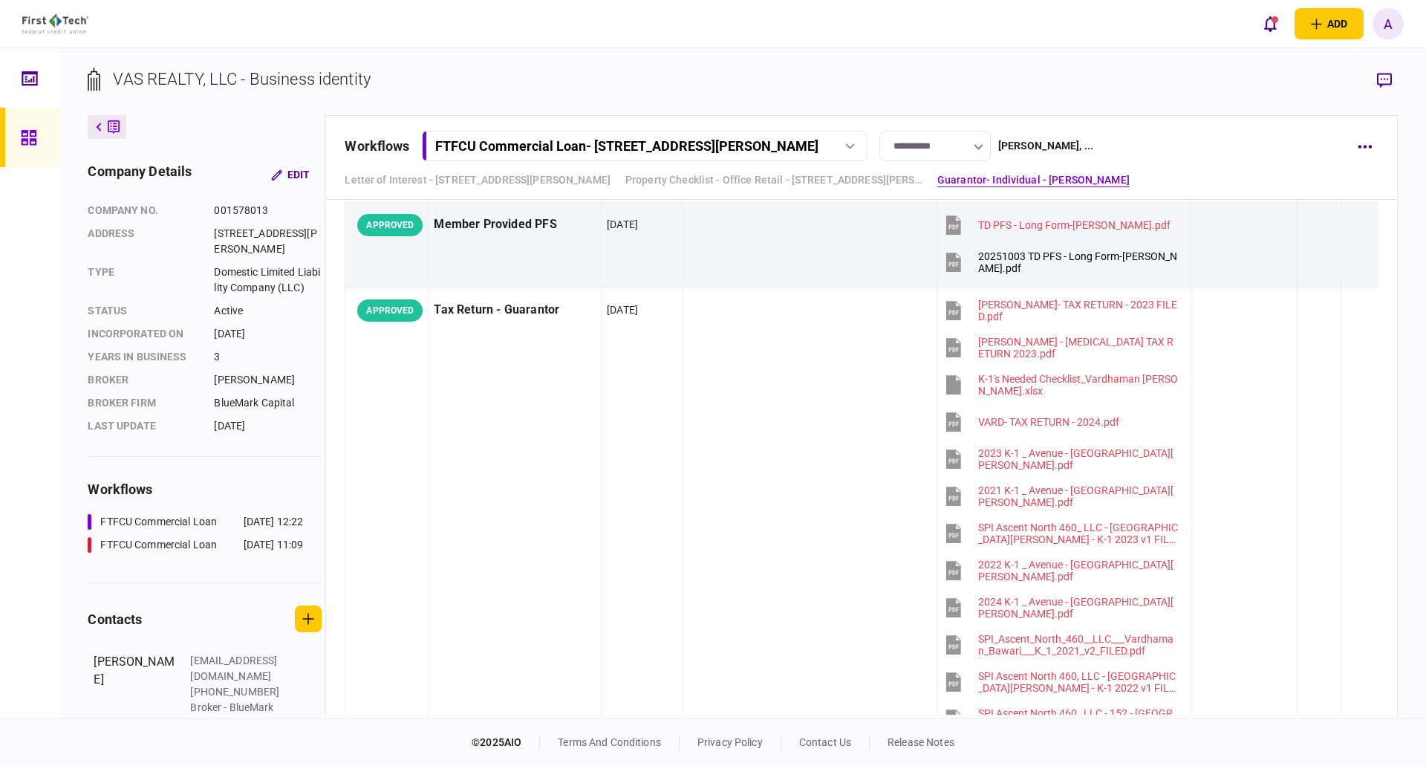
scroll to position [2377, 0]
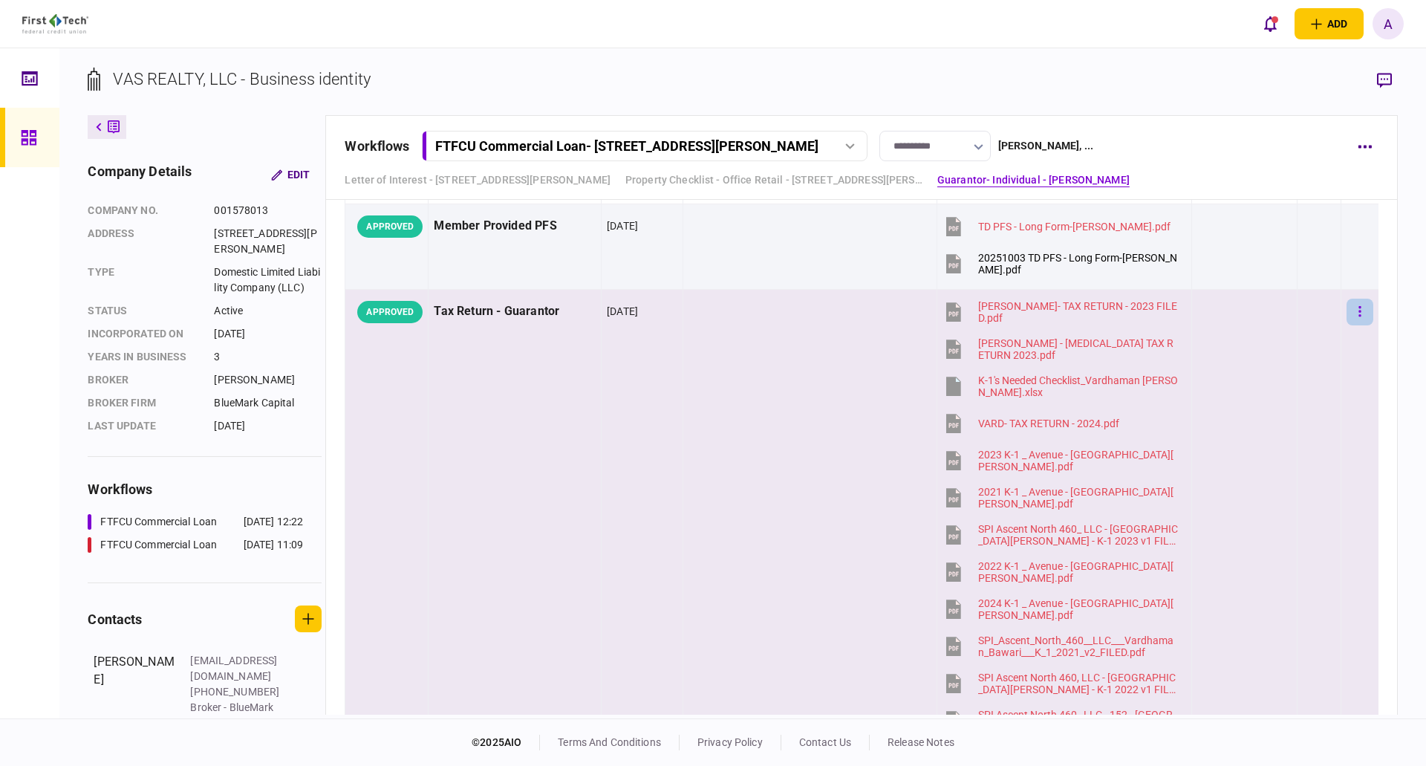
click at [1358, 306] on icon "button" at bounding box center [1359, 311] width 3 height 14
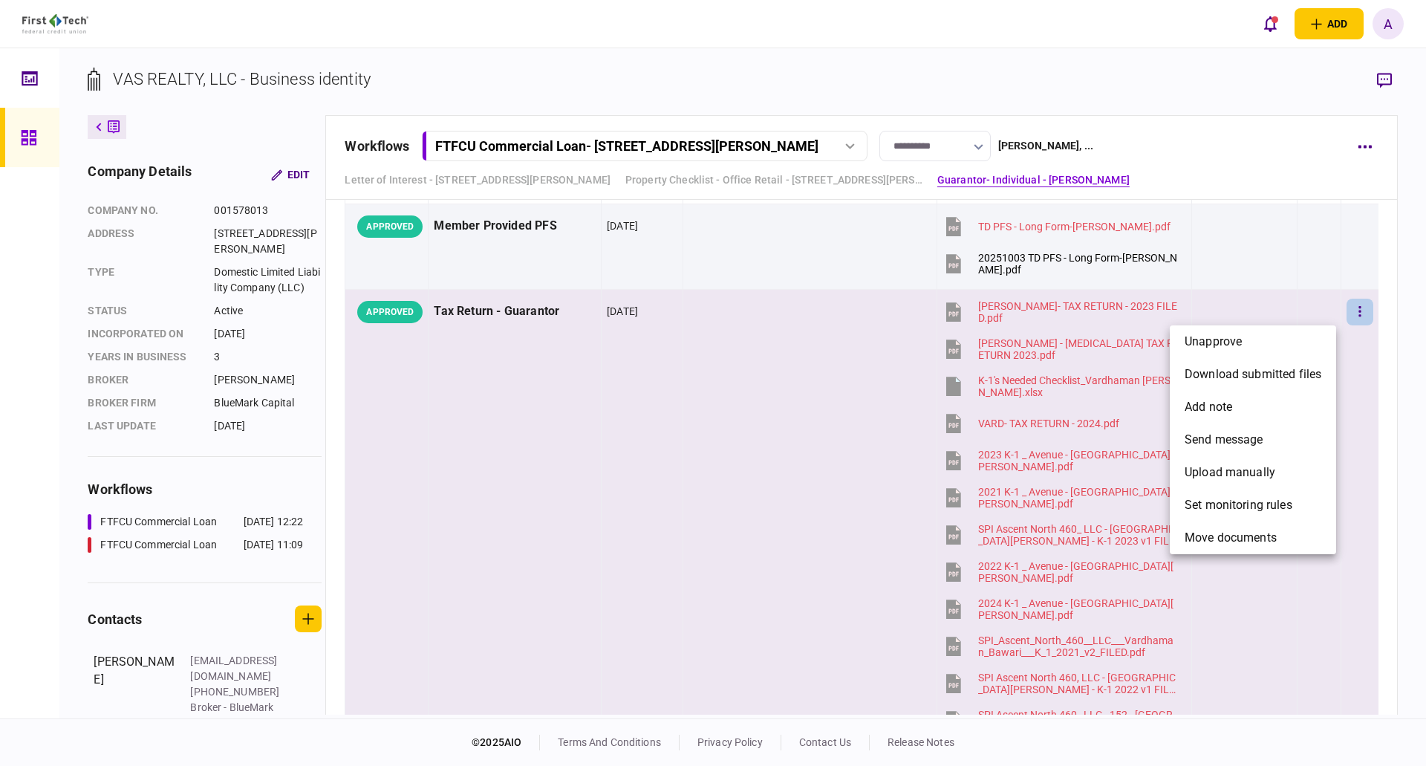
click at [1354, 312] on div at bounding box center [713, 383] width 1426 height 766
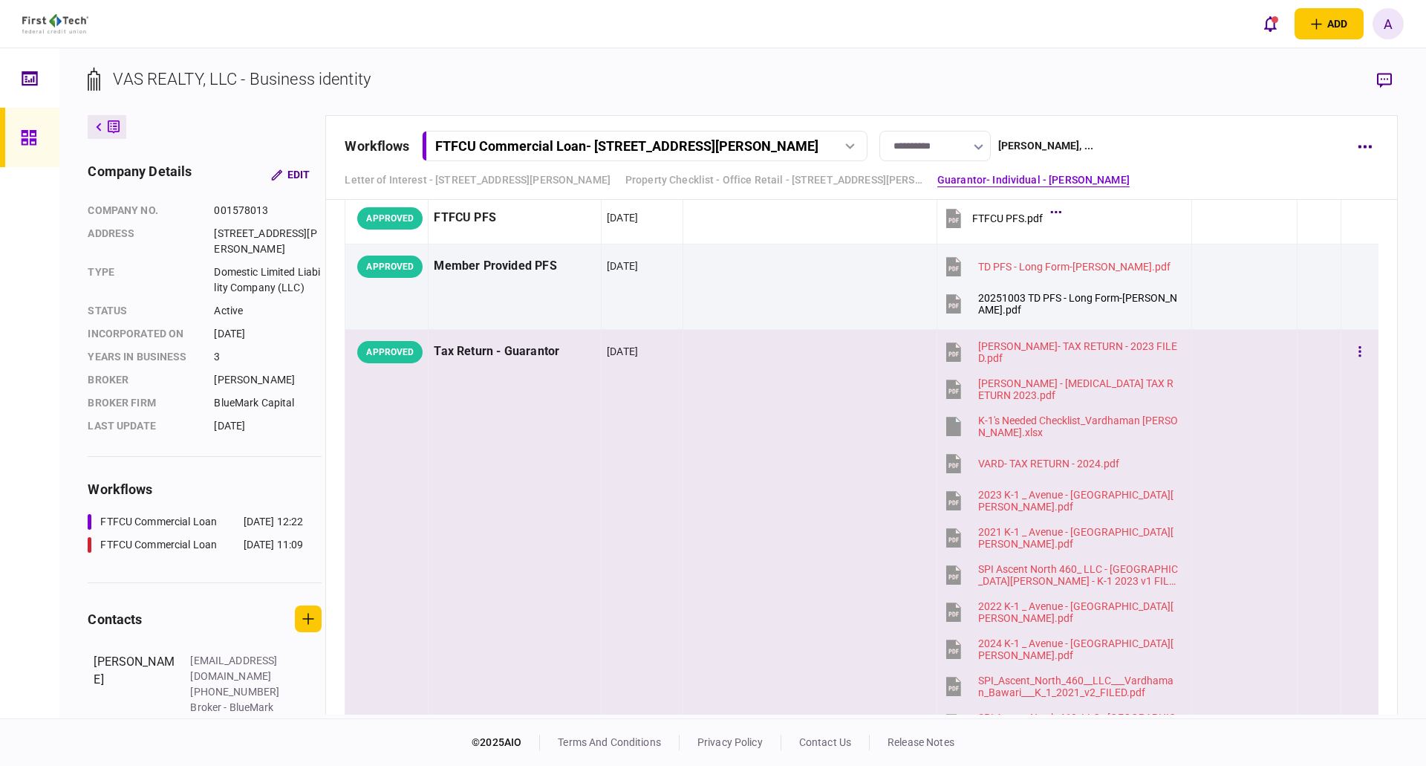
scroll to position [2154, 0]
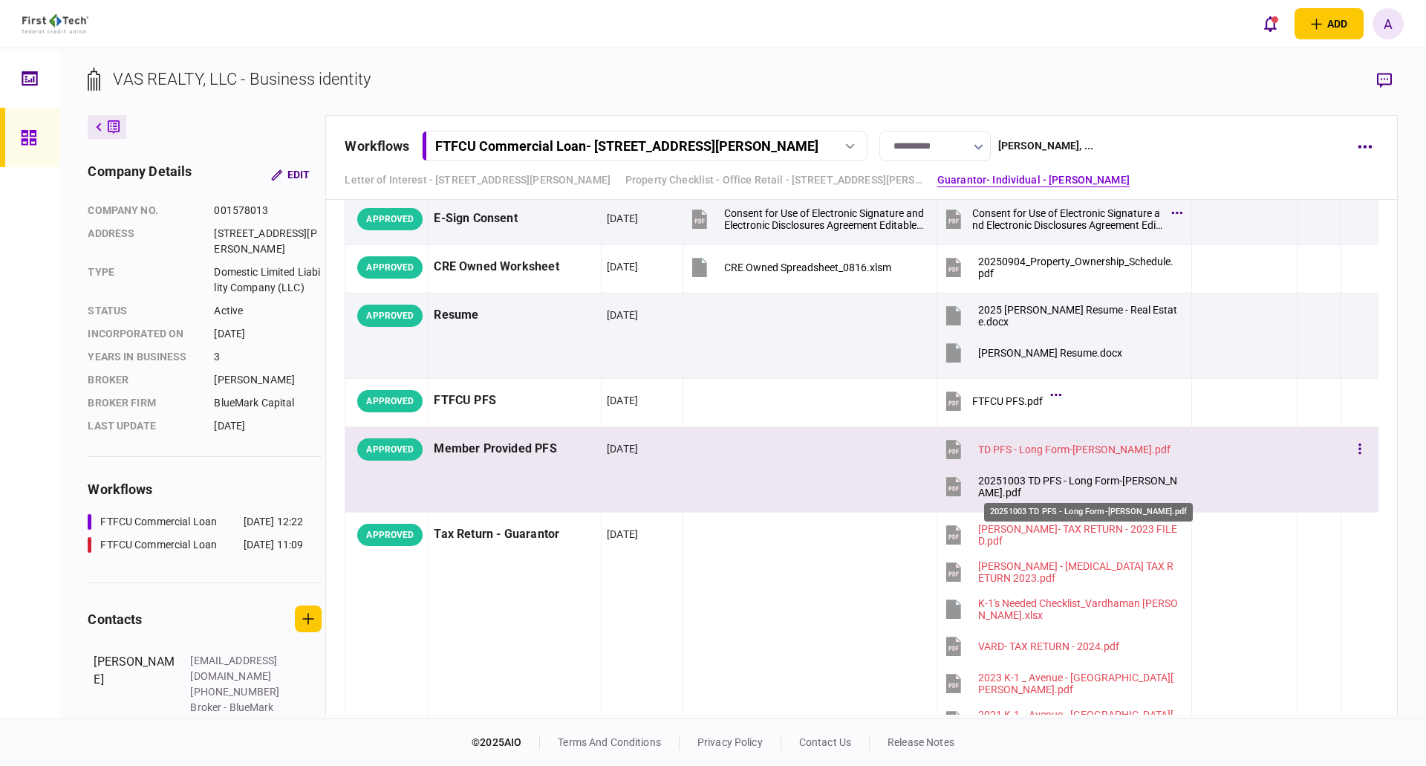
click at [1037, 483] on div "20251003 TD PFS - Long Form-[PERSON_NAME].pdf" at bounding box center [1078, 487] width 200 height 24
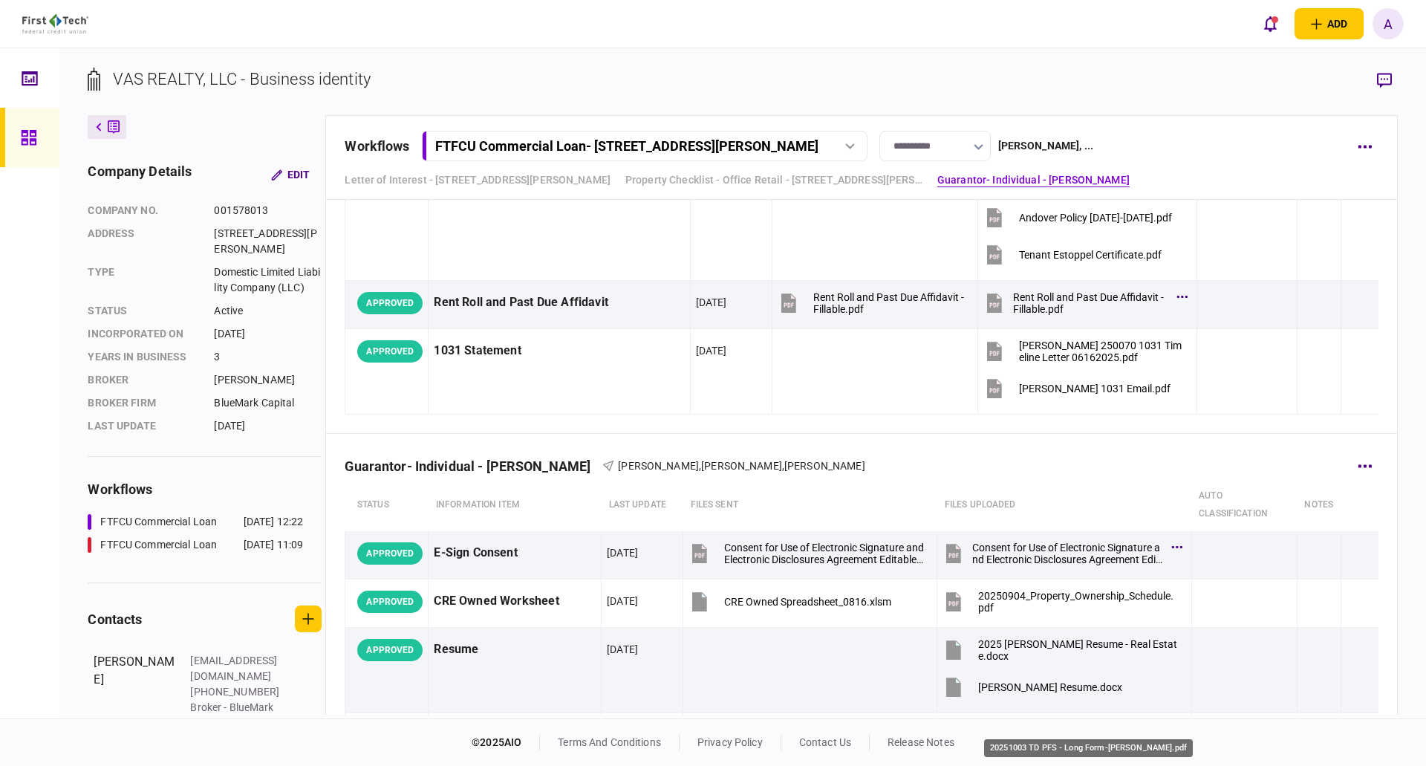
scroll to position [1782, 0]
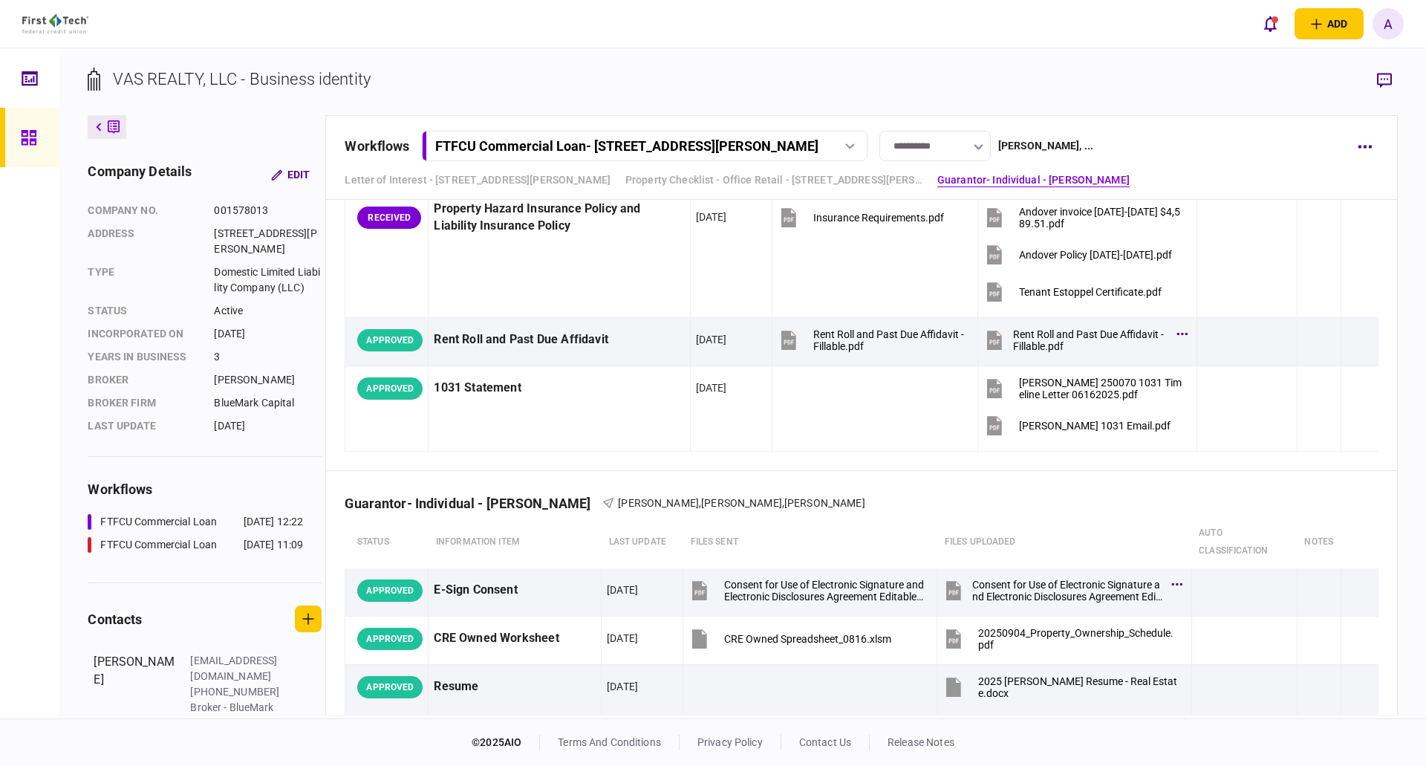
click at [32, 137] on icon at bounding box center [29, 137] width 16 height 17
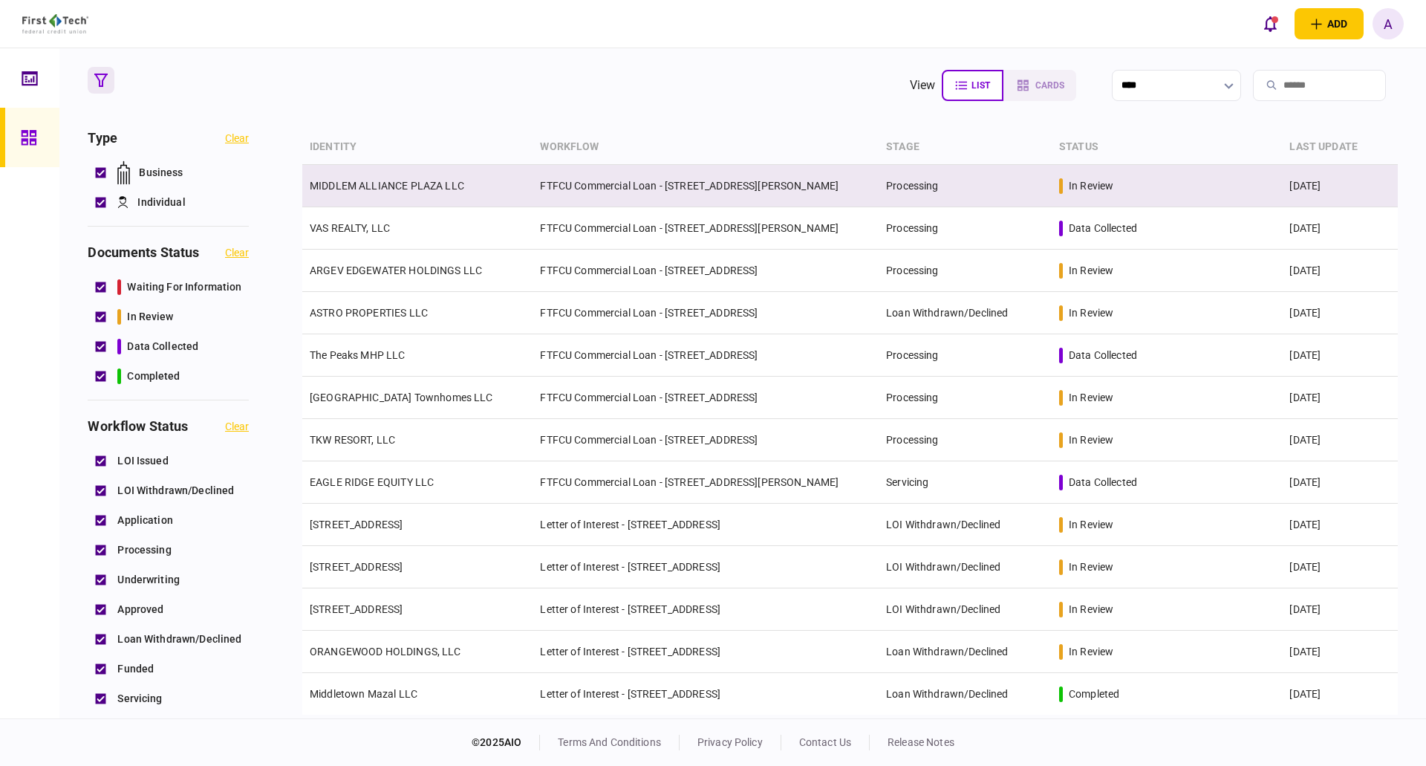
click at [378, 186] on link "MIDDLEM ALLIANCE PLAZA LLC" at bounding box center [387, 186] width 154 height 12
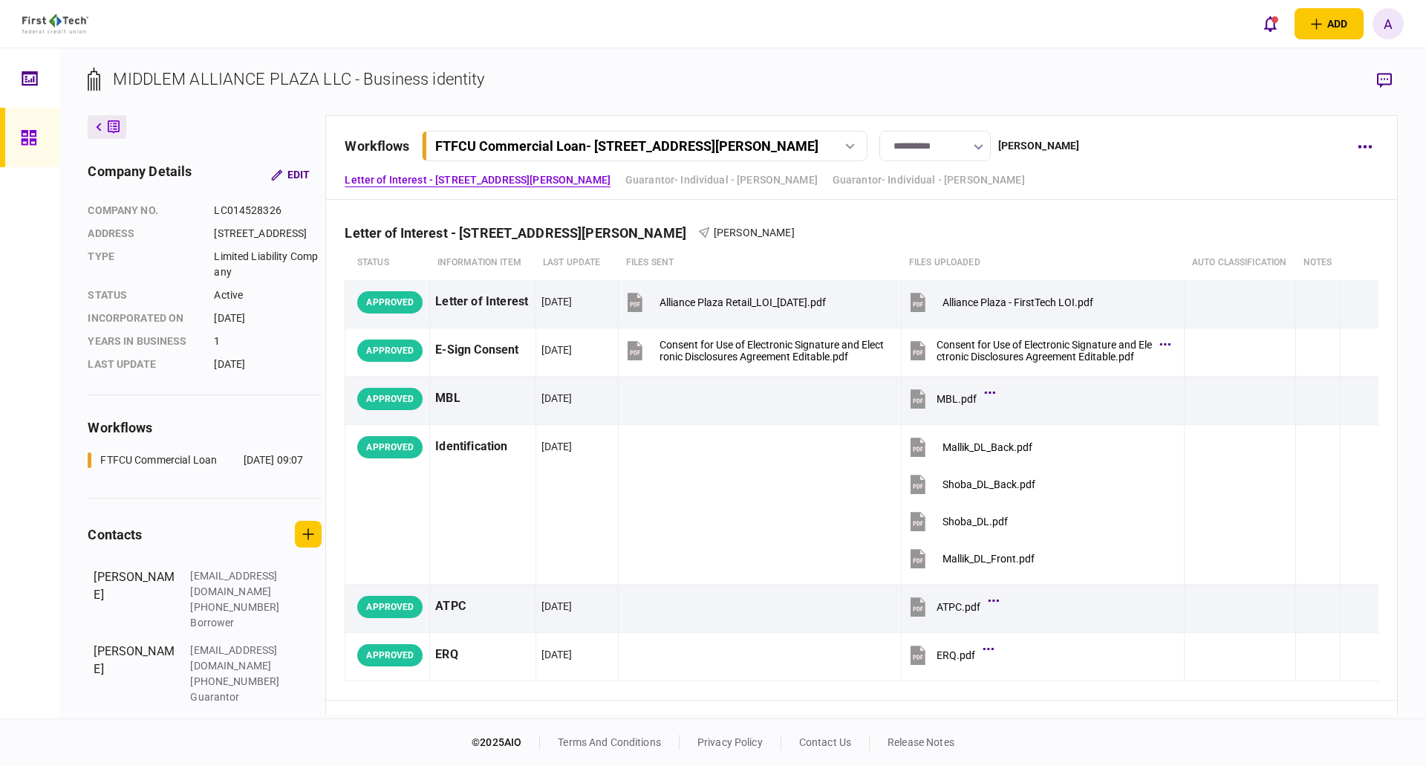
click at [983, 147] on icon "button" at bounding box center [978, 147] width 9 height 6
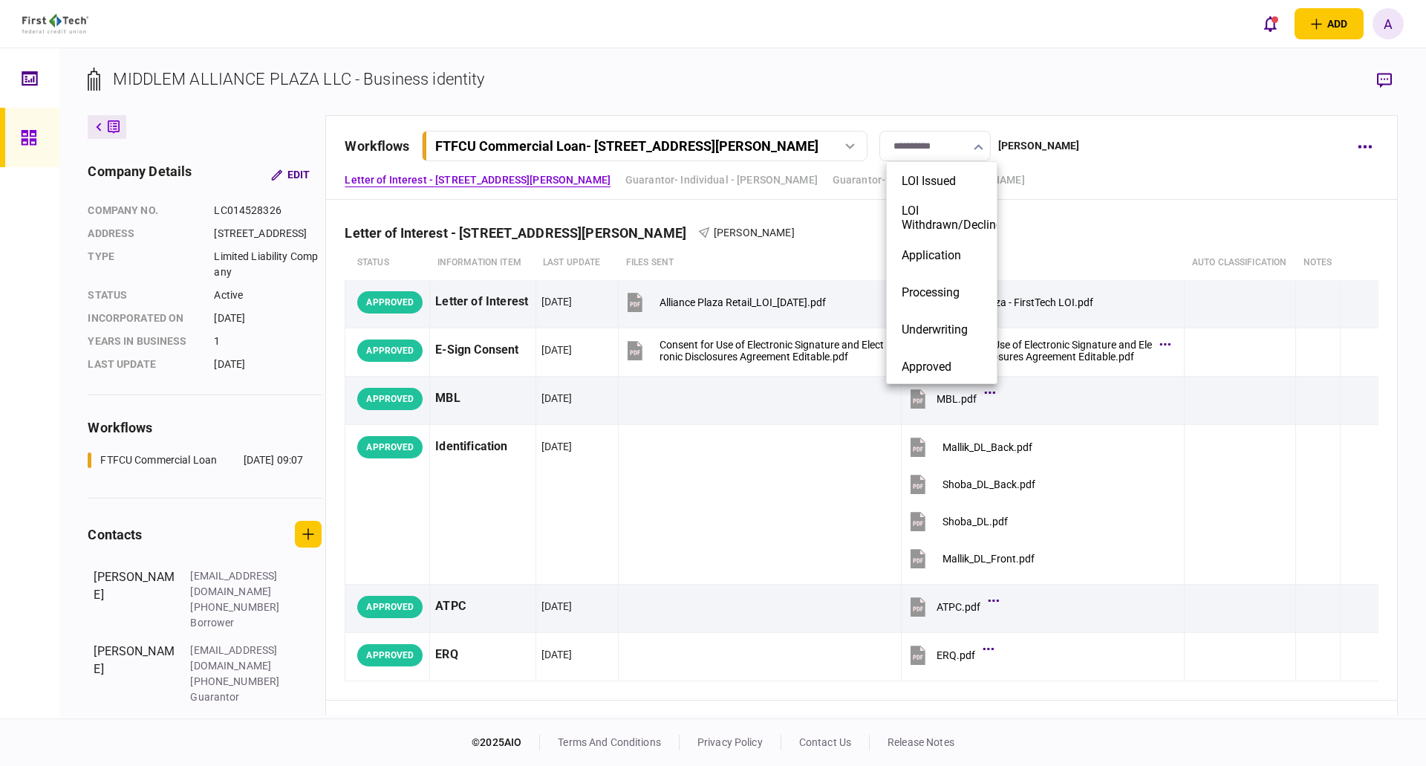
click at [984, 147] on div at bounding box center [713, 383] width 1426 height 766
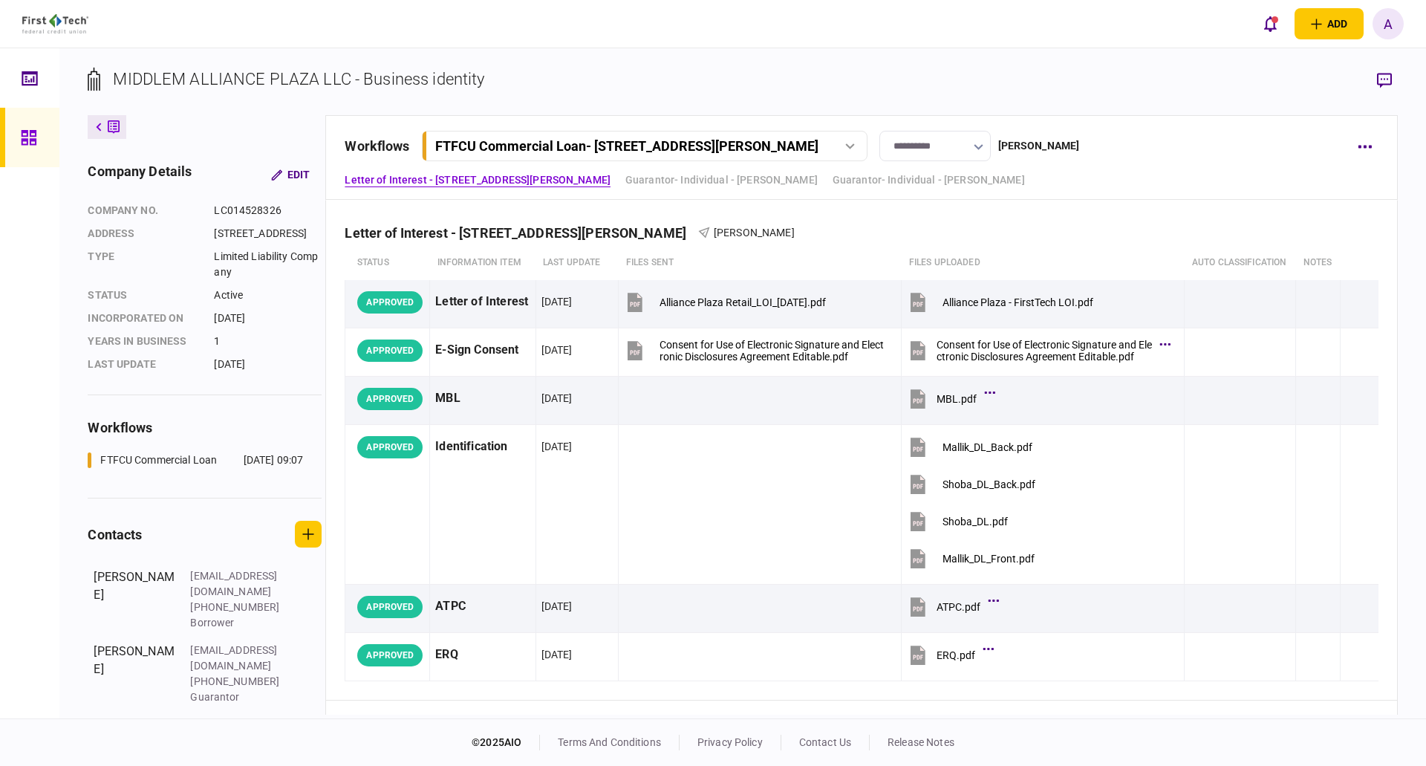
click at [990, 154] on input "**********" at bounding box center [934, 146] width 111 height 30
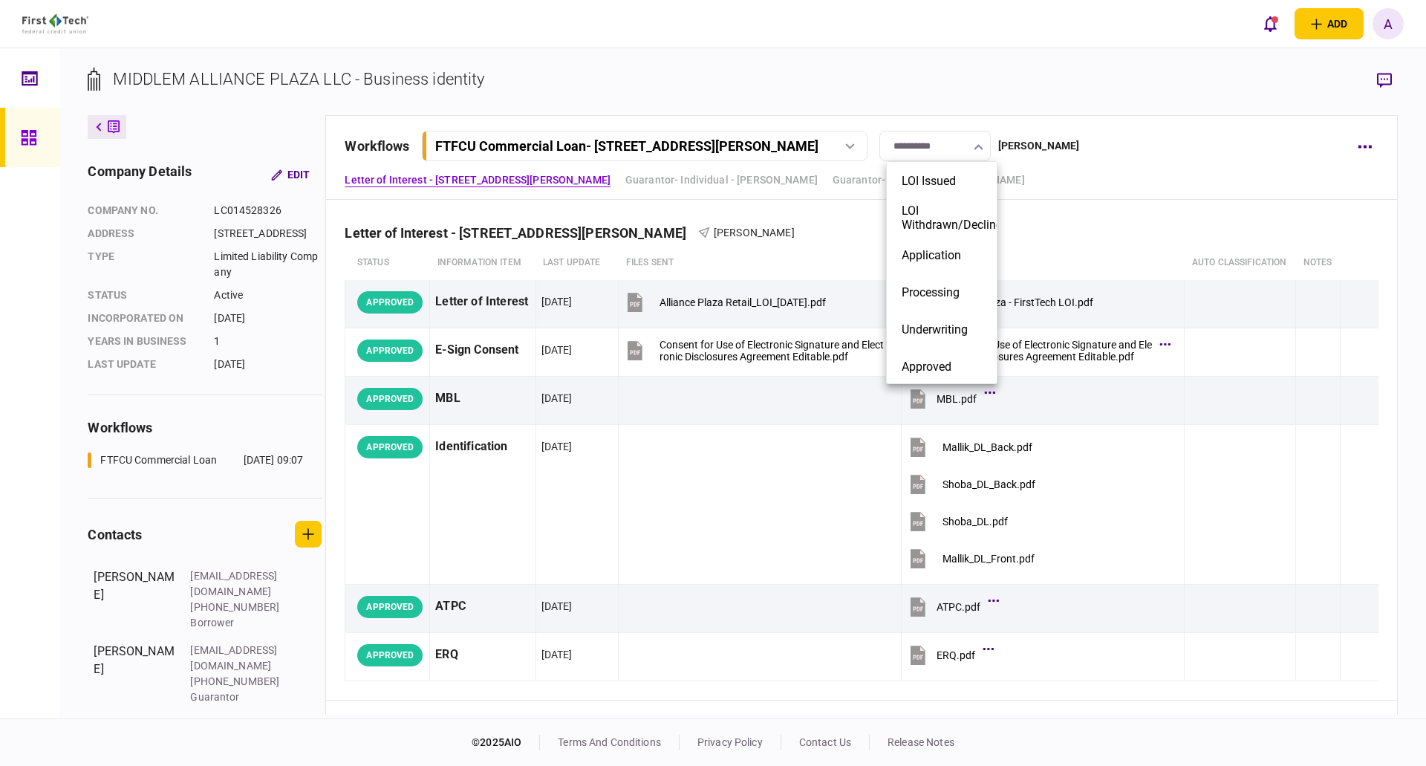
click at [1128, 165] on div at bounding box center [713, 383] width 1426 height 766
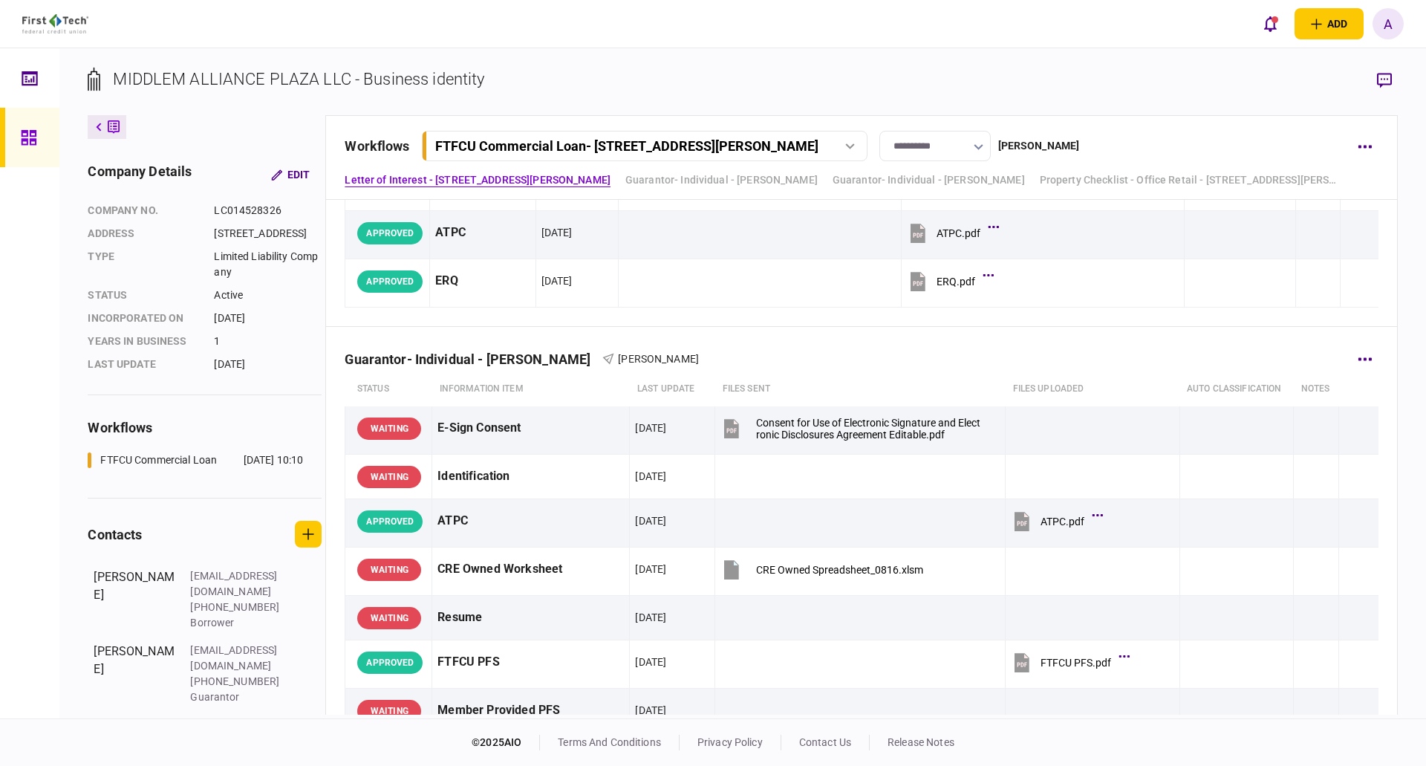
scroll to position [446, 0]
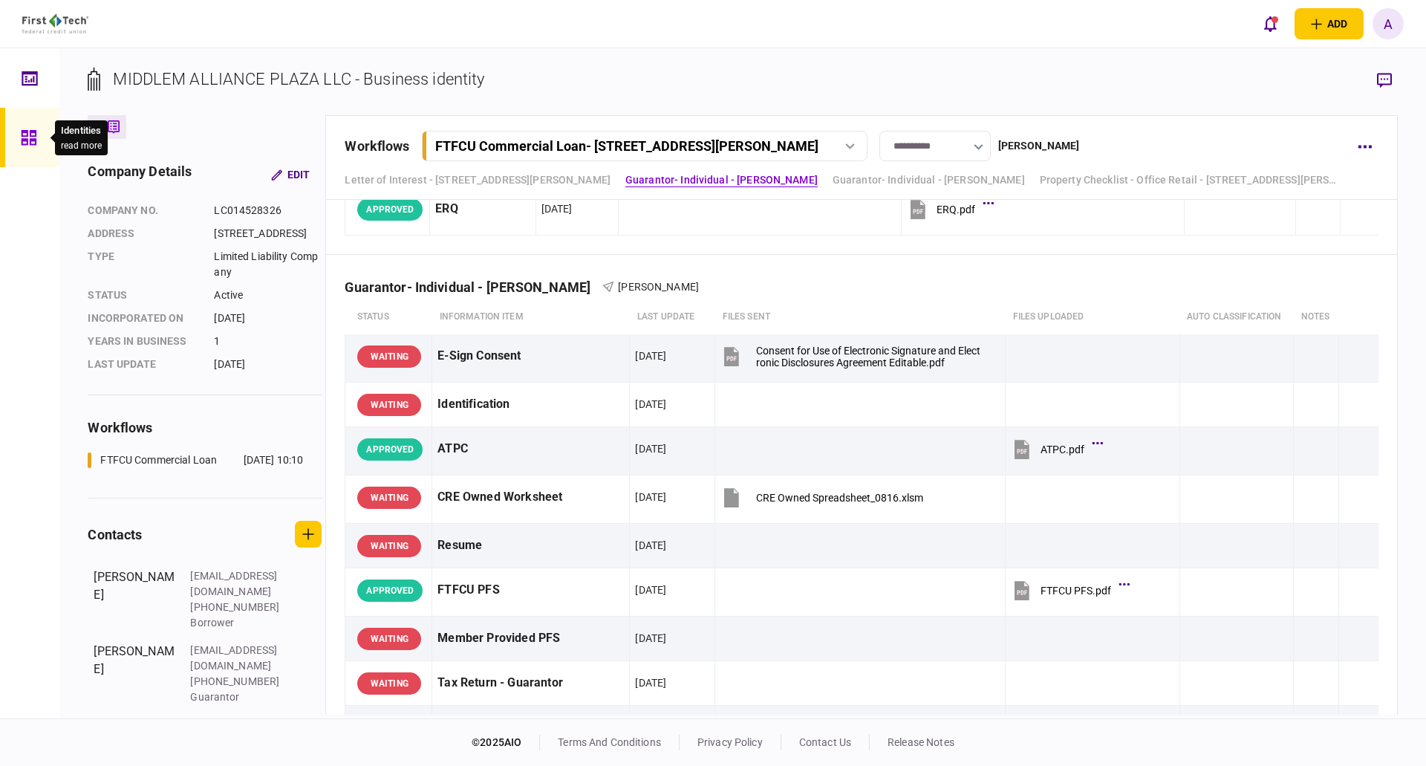
click at [28, 137] on icon at bounding box center [29, 137] width 16 height 17
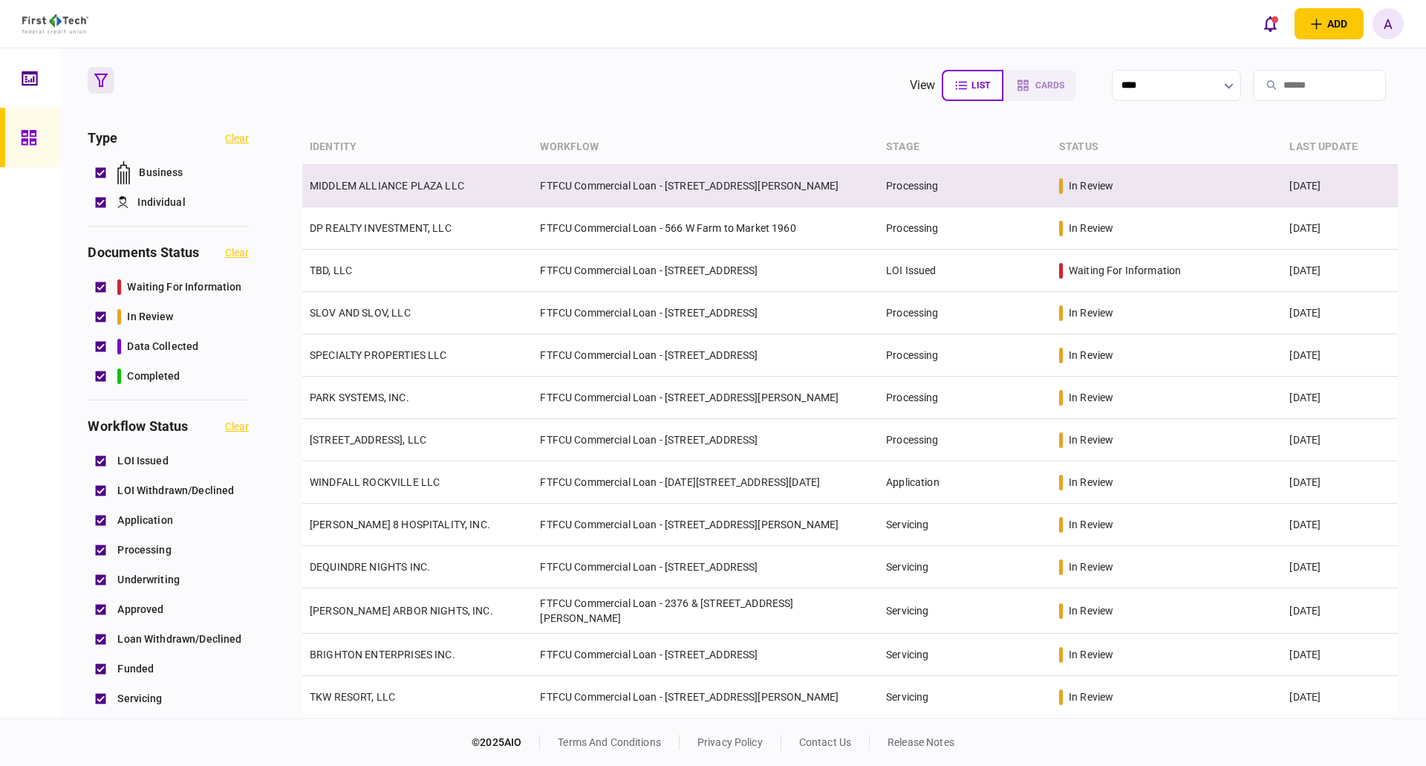
click at [379, 186] on link "MIDDLEM ALLIANCE PLAZA LLC" at bounding box center [387, 186] width 154 height 12
